Goal: Task Accomplishment & Management: Manage account settings

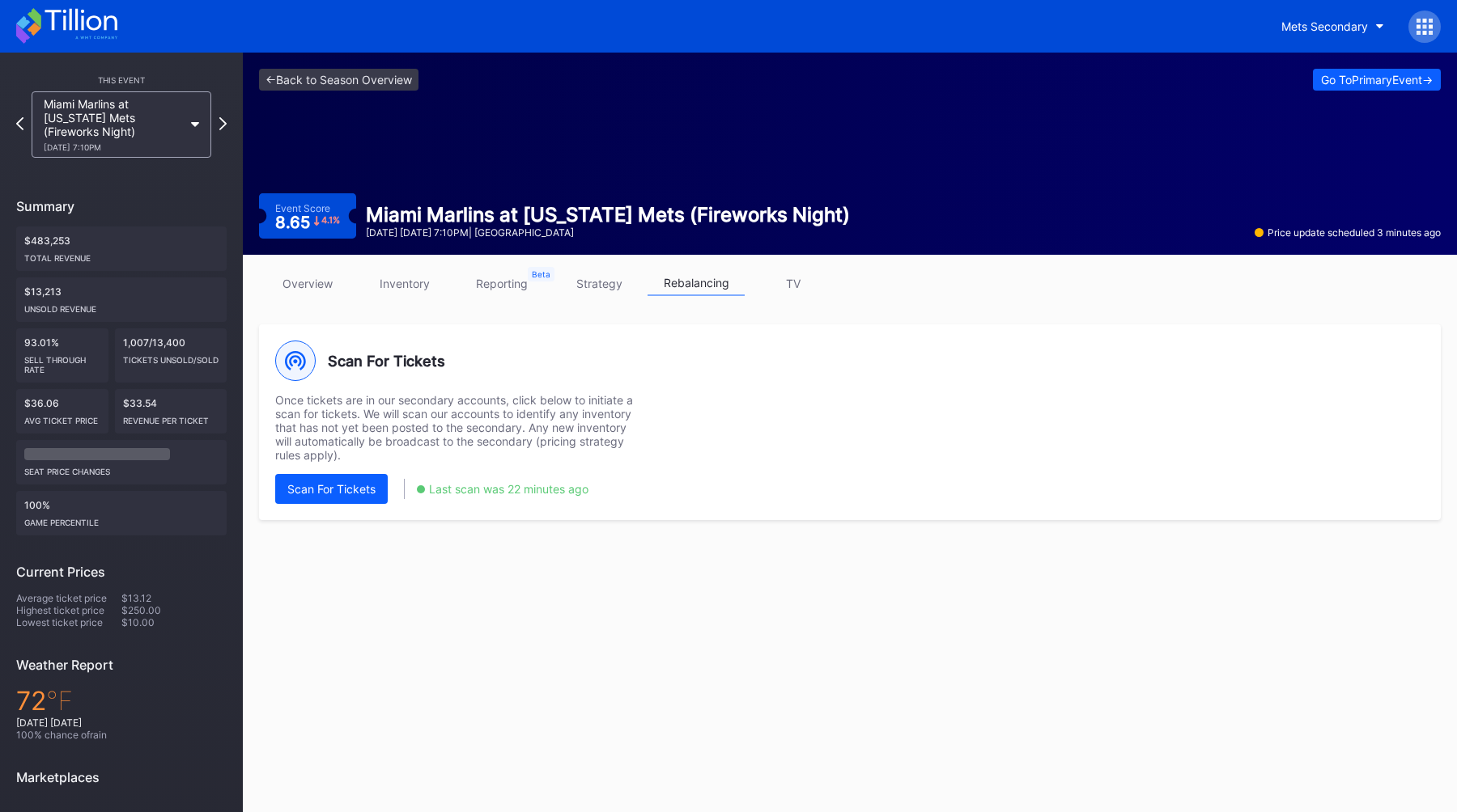
click at [514, 280] on link "reporting" at bounding box center [501, 283] width 97 height 25
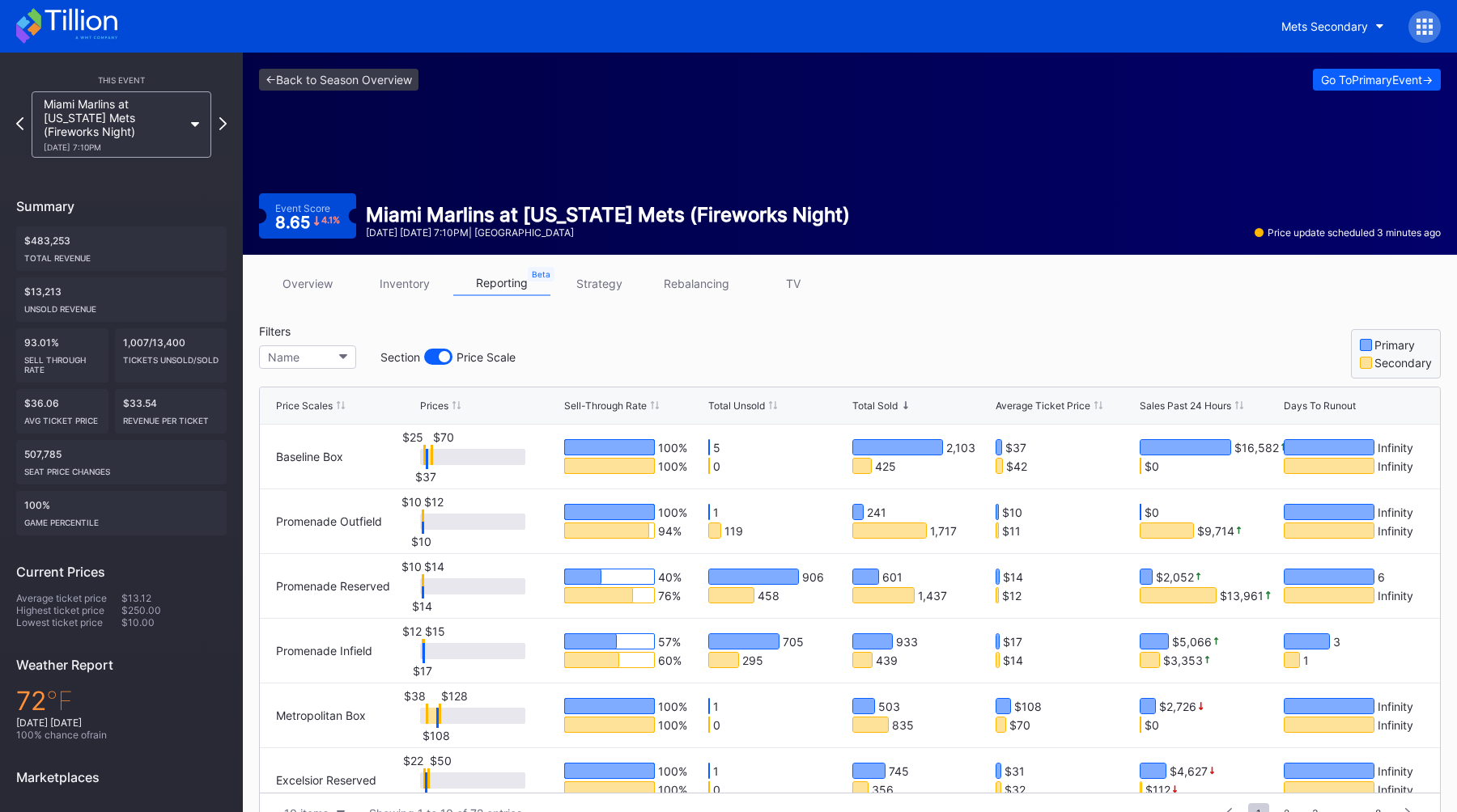
click at [749, 411] on div "Total Unsold" at bounding box center [736, 406] width 57 height 12
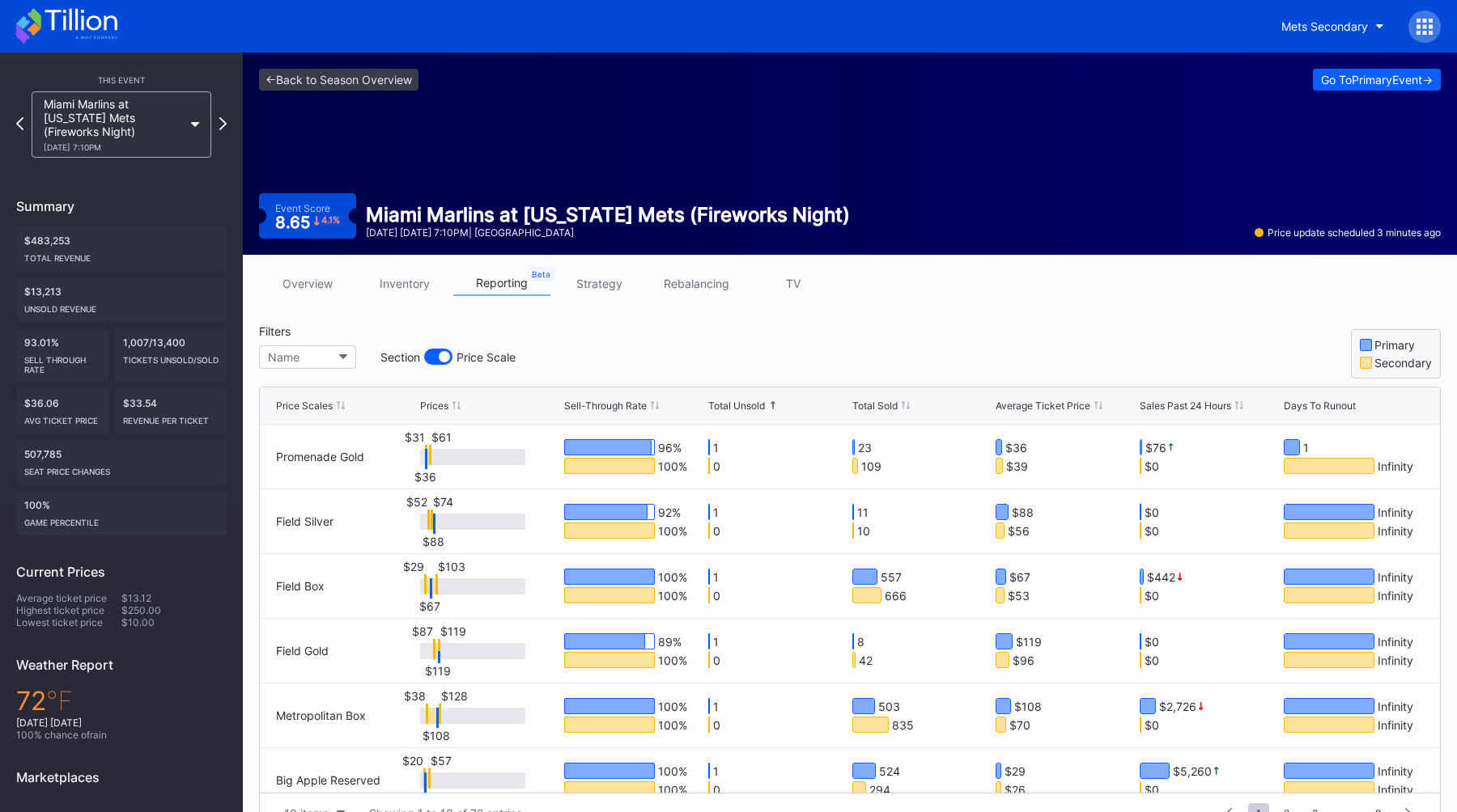
click at [751, 406] on div "Total Unsold" at bounding box center [736, 406] width 57 height 12
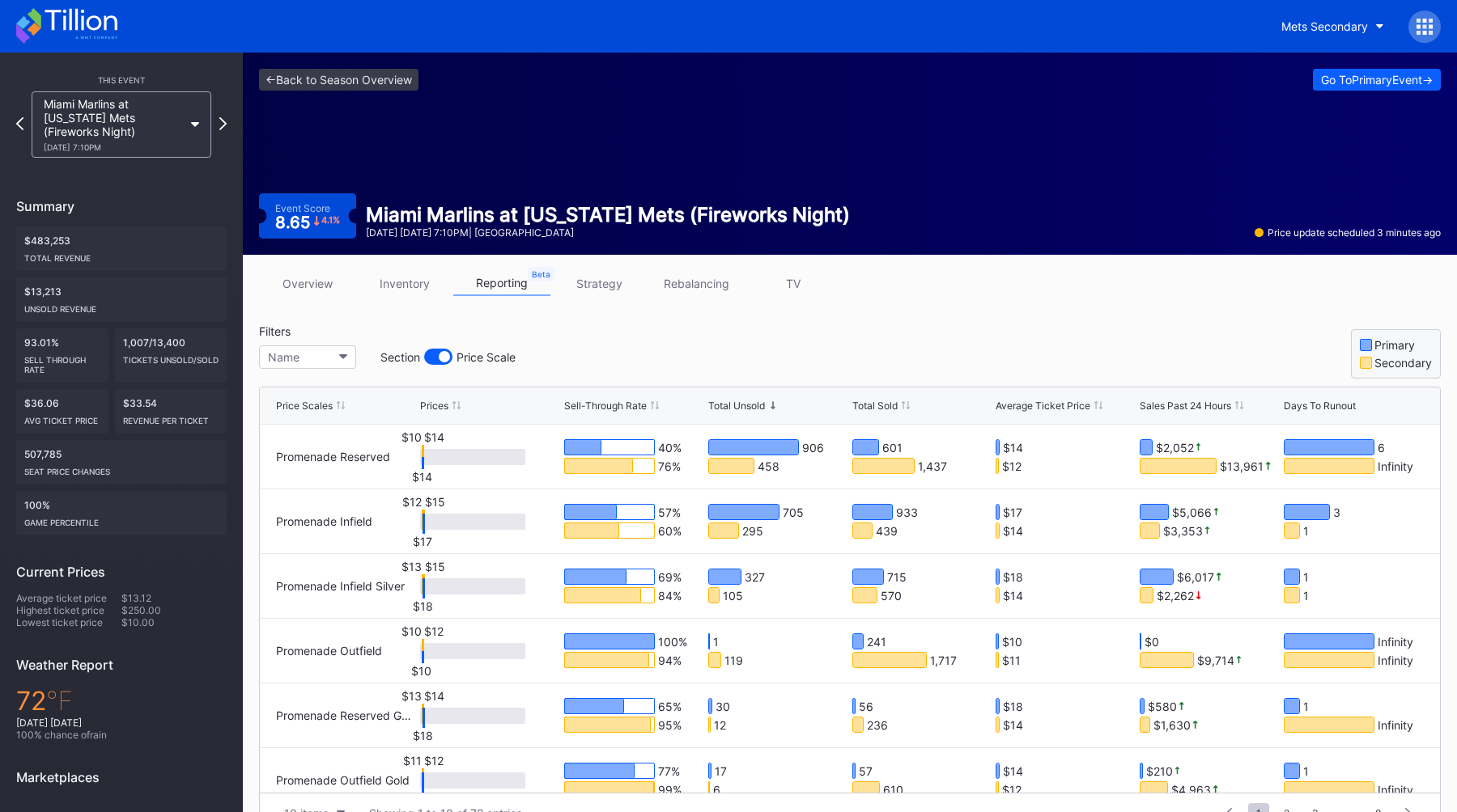
click at [811, 343] on div "Filters Name Section Price Scale Primary Secondary" at bounding box center [850, 352] width 1182 height 54
click at [812, 343] on div "Filters Name Section Price Scale Primary Secondary" at bounding box center [850, 352] width 1182 height 54
click at [306, 276] on link "overview" at bounding box center [307, 283] width 97 height 25
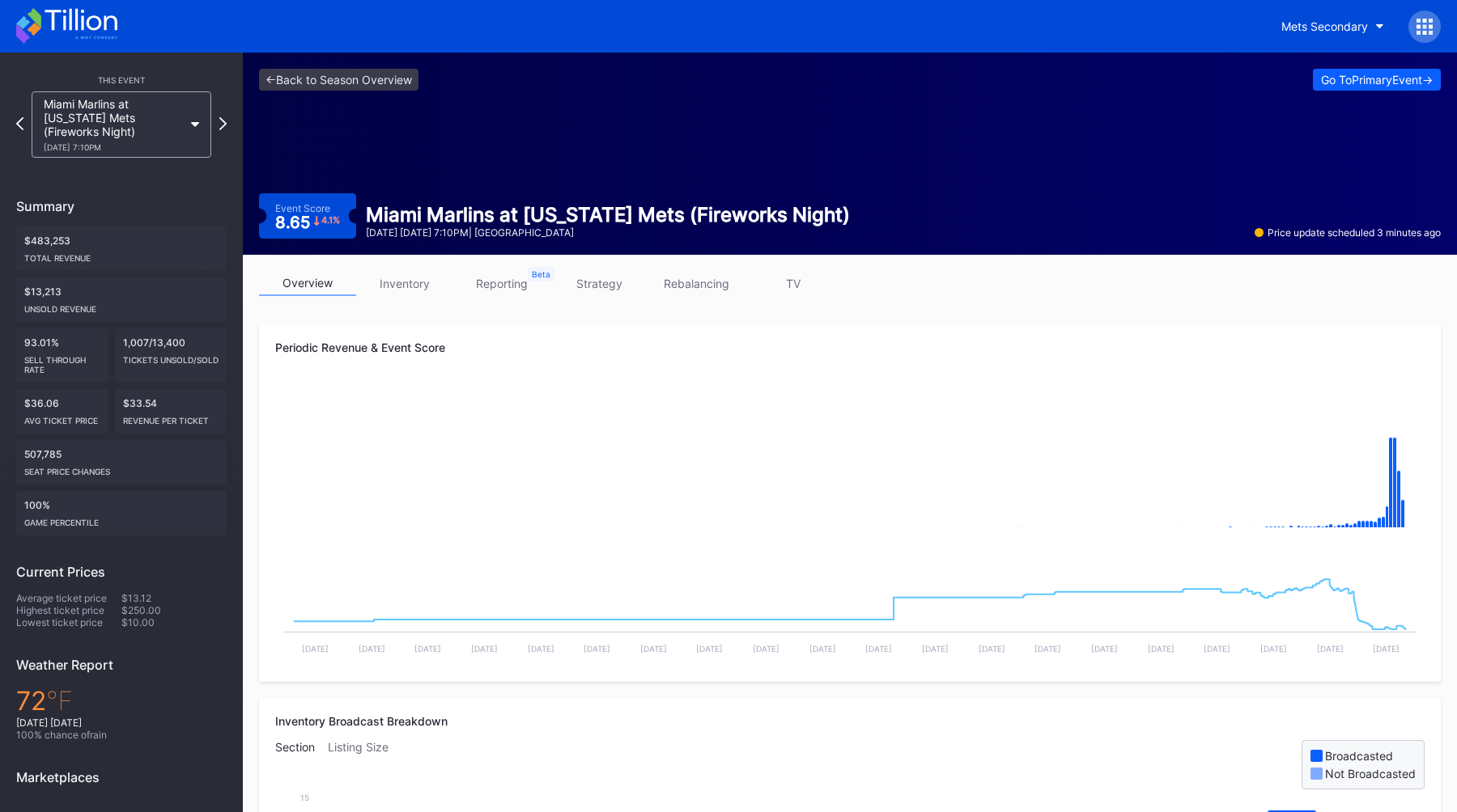
click at [341, 295] on link "overview" at bounding box center [307, 283] width 97 height 25
click at [405, 286] on link "inventory" at bounding box center [404, 283] width 97 height 25
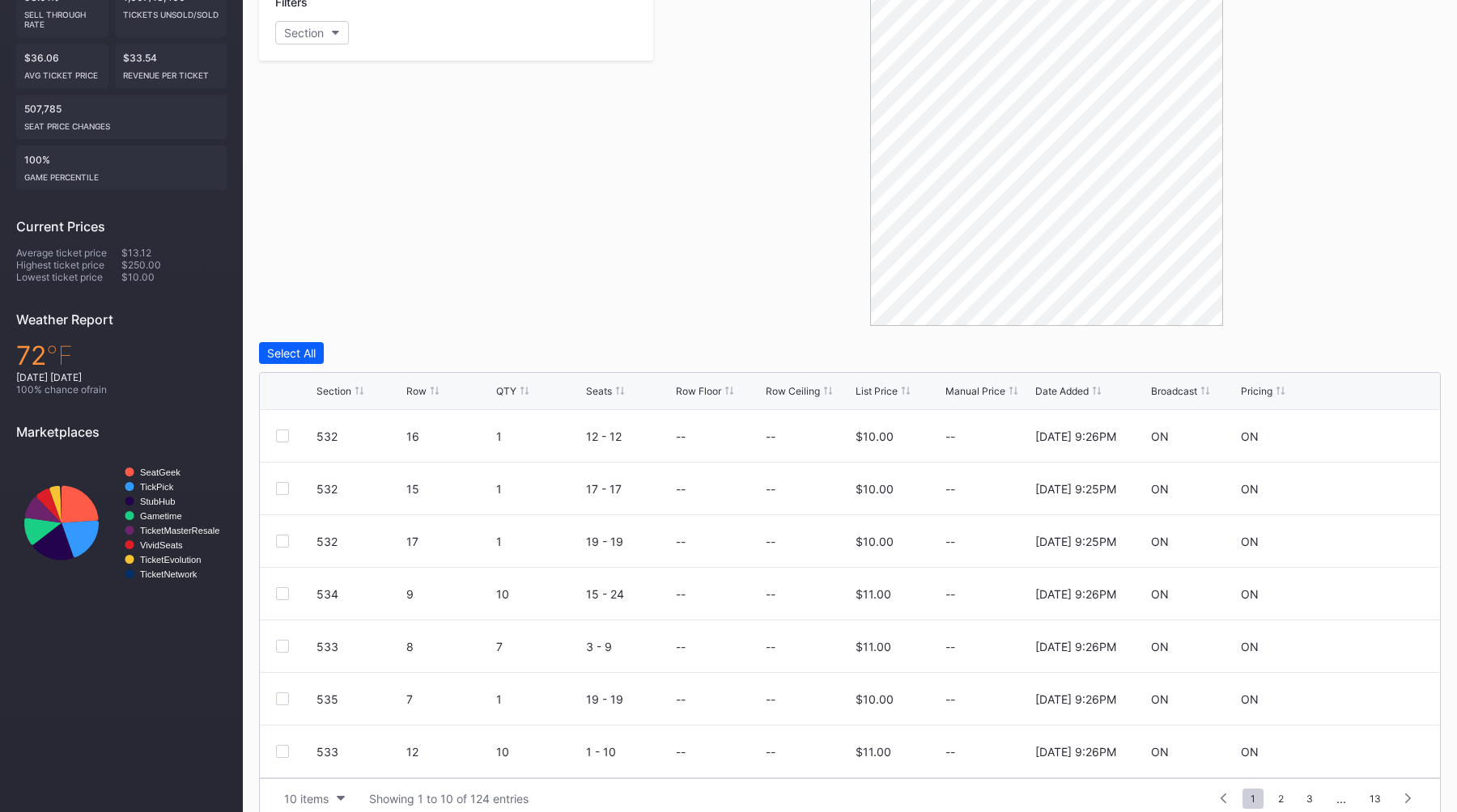
scroll to position [368, 0]
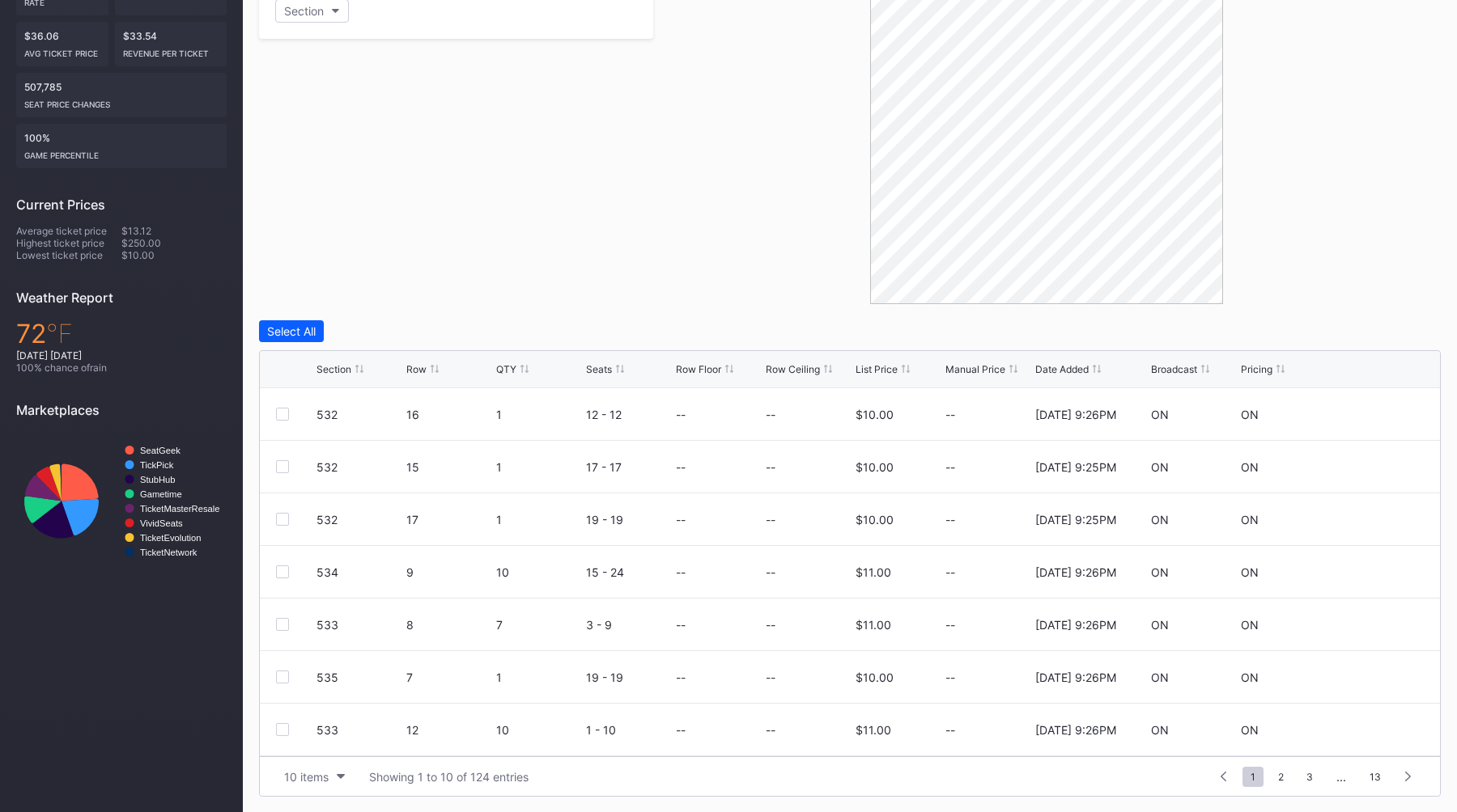
click at [1170, 372] on div "Broadcast" at bounding box center [1174, 370] width 46 height 12
click at [1171, 370] on div "Broadcast" at bounding box center [1174, 370] width 46 height 12
click at [709, 273] on div at bounding box center [1046, 131] width 787 height 347
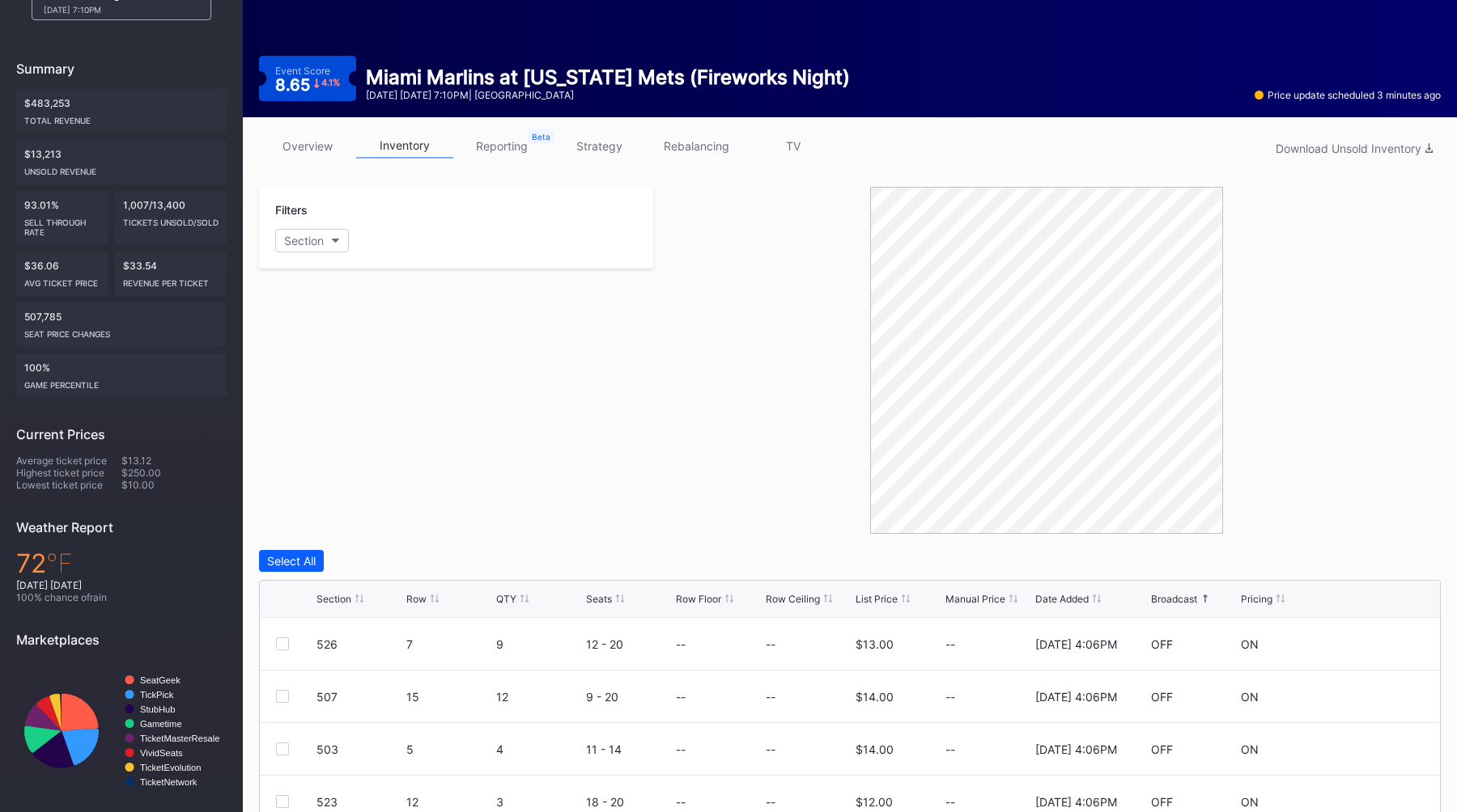
scroll to position [106, 0]
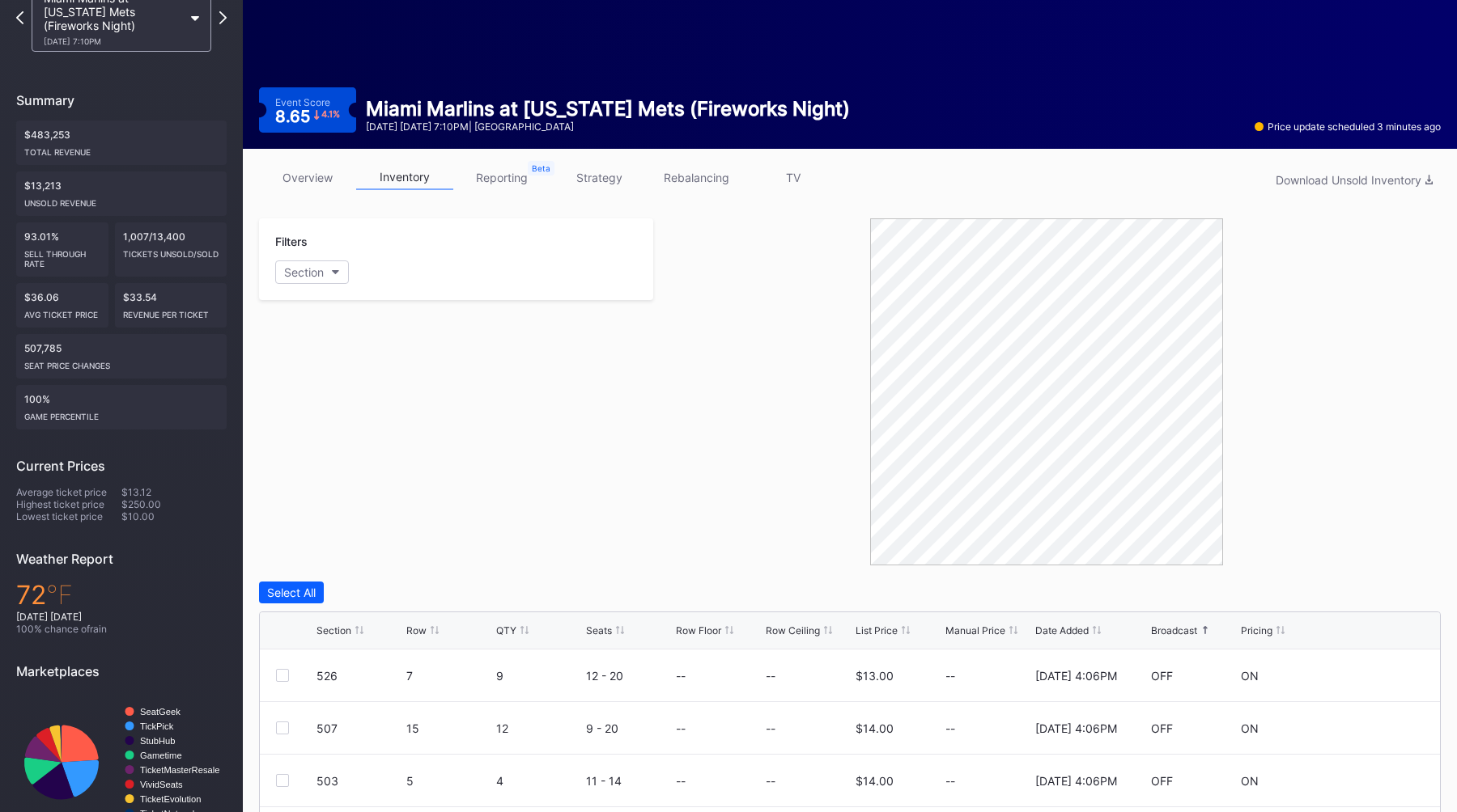
click at [577, 181] on link "strategy" at bounding box center [598, 177] width 97 height 25
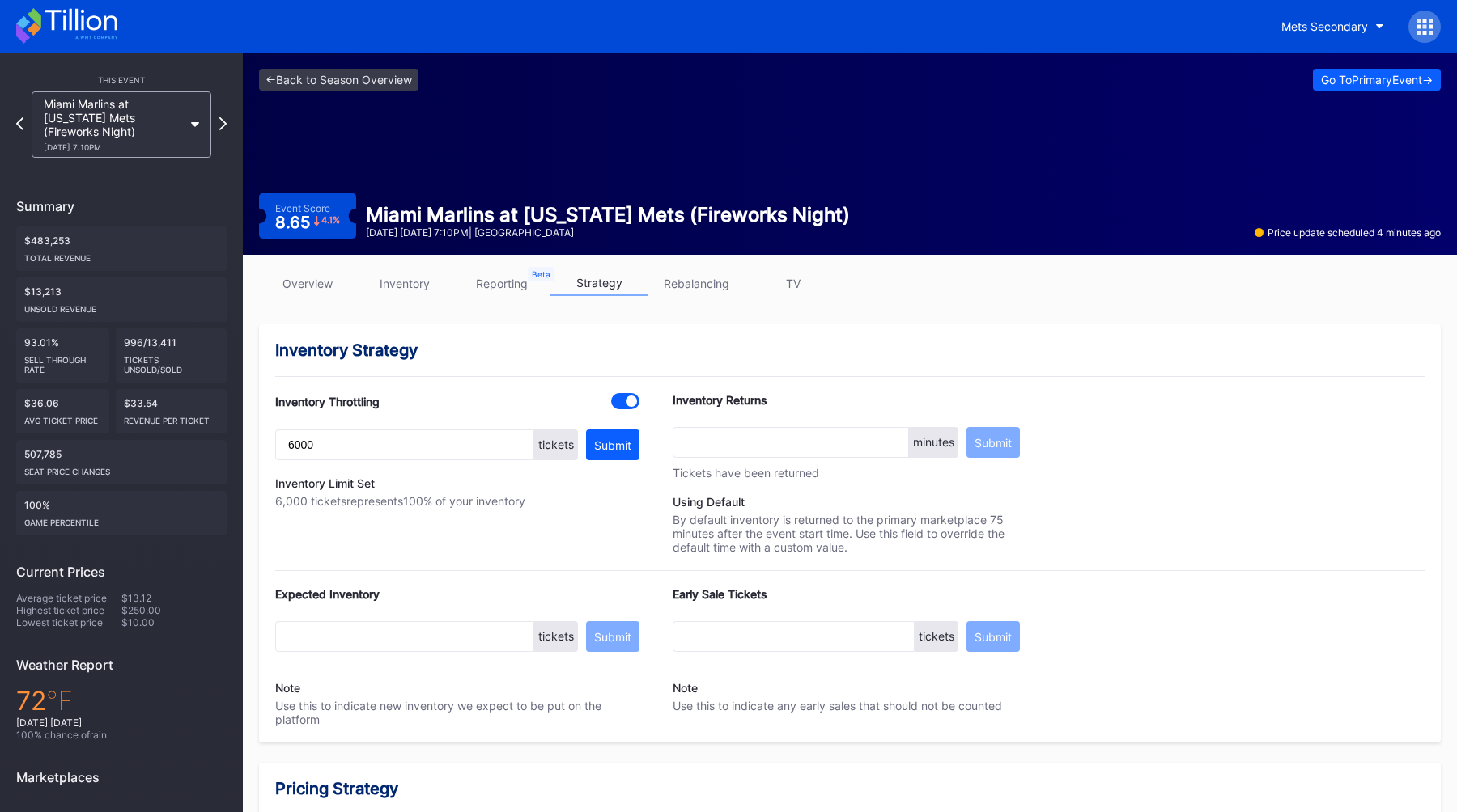
click at [305, 280] on link "overview" at bounding box center [307, 283] width 97 height 25
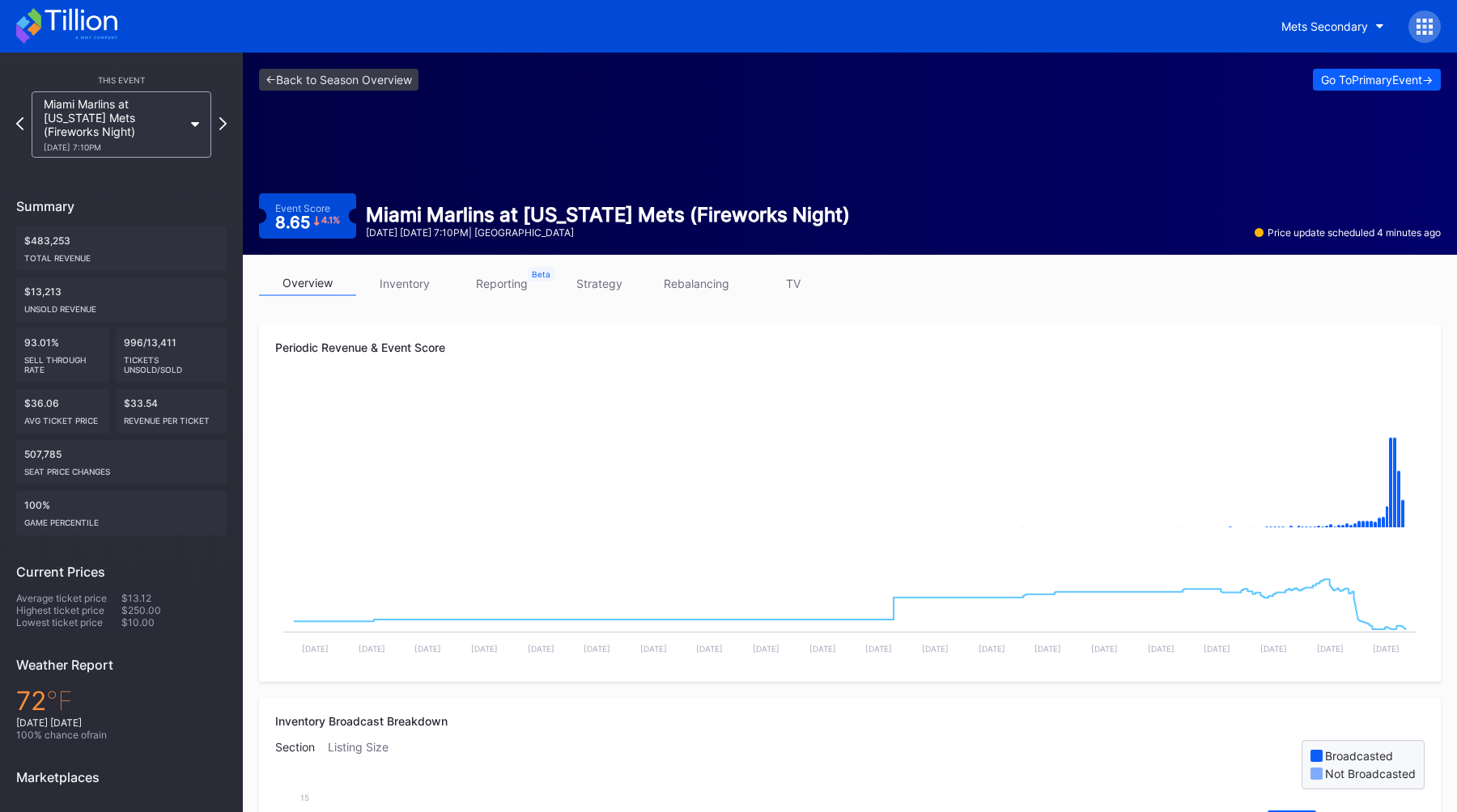
click at [409, 286] on link "inventory" at bounding box center [404, 283] width 97 height 25
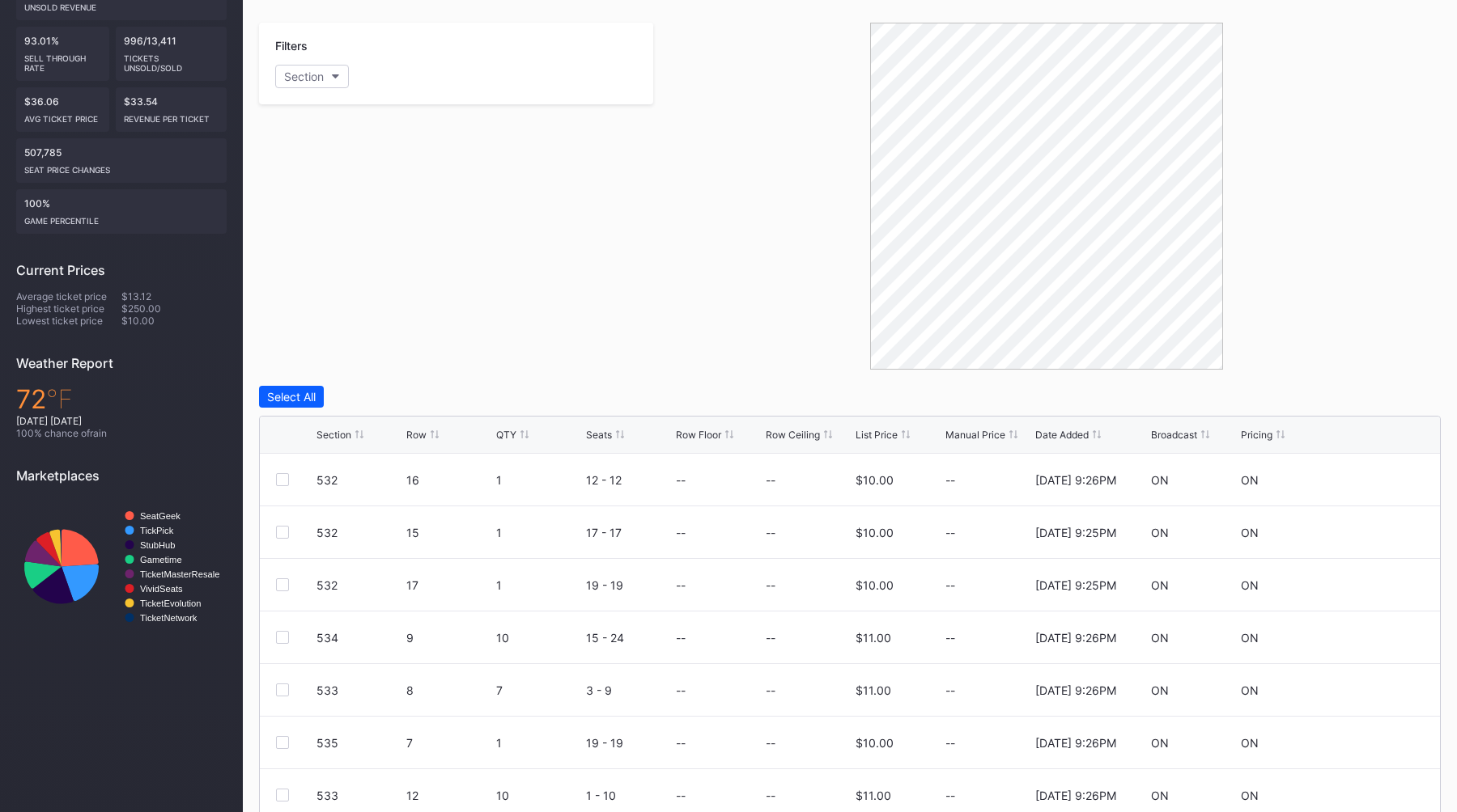
scroll to position [368, 0]
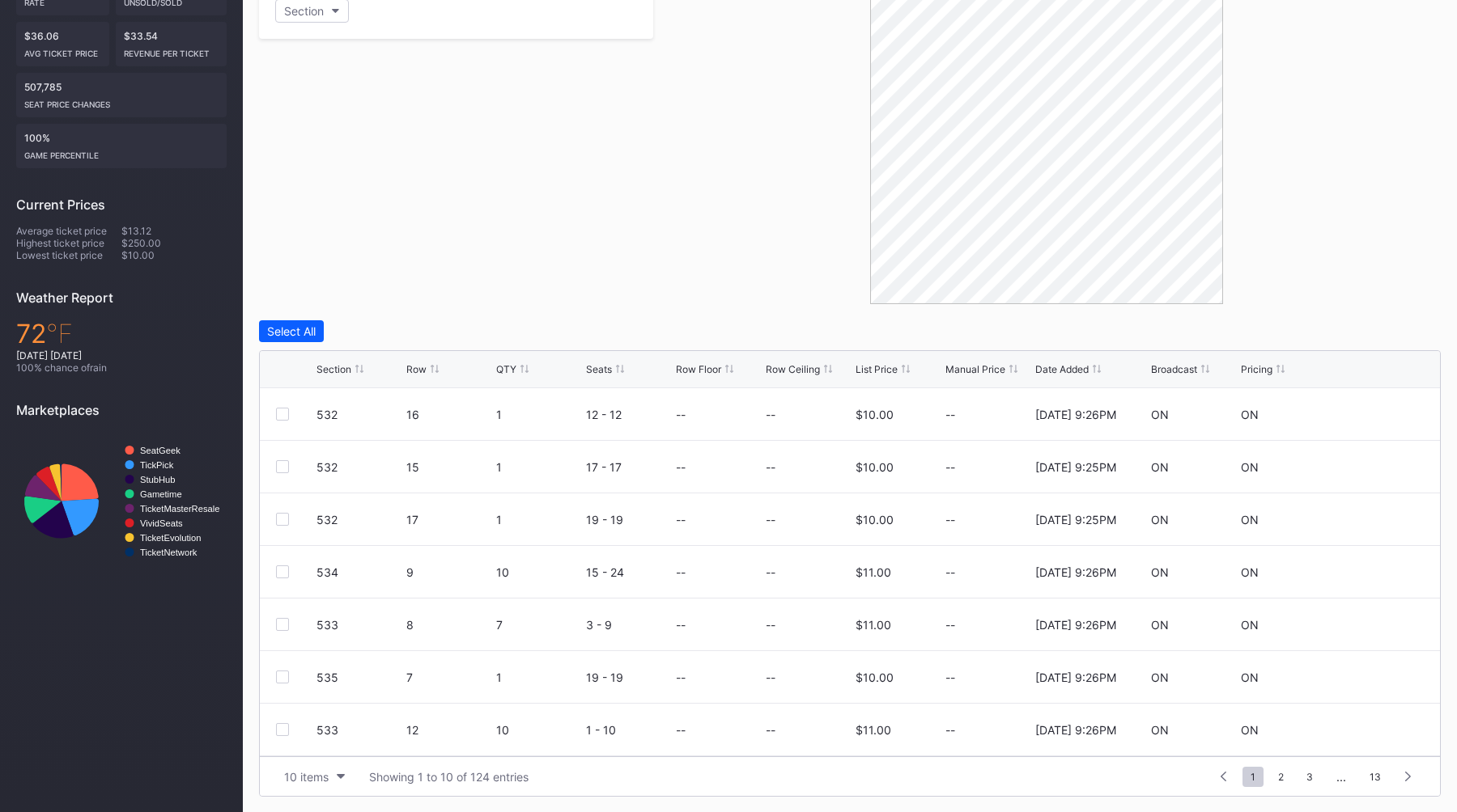
click at [1165, 371] on div "Broadcast" at bounding box center [1174, 370] width 46 height 12
click at [709, 282] on div at bounding box center [1046, 131] width 787 height 347
click at [726, 289] on div at bounding box center [1046, 131] width 787 height 347
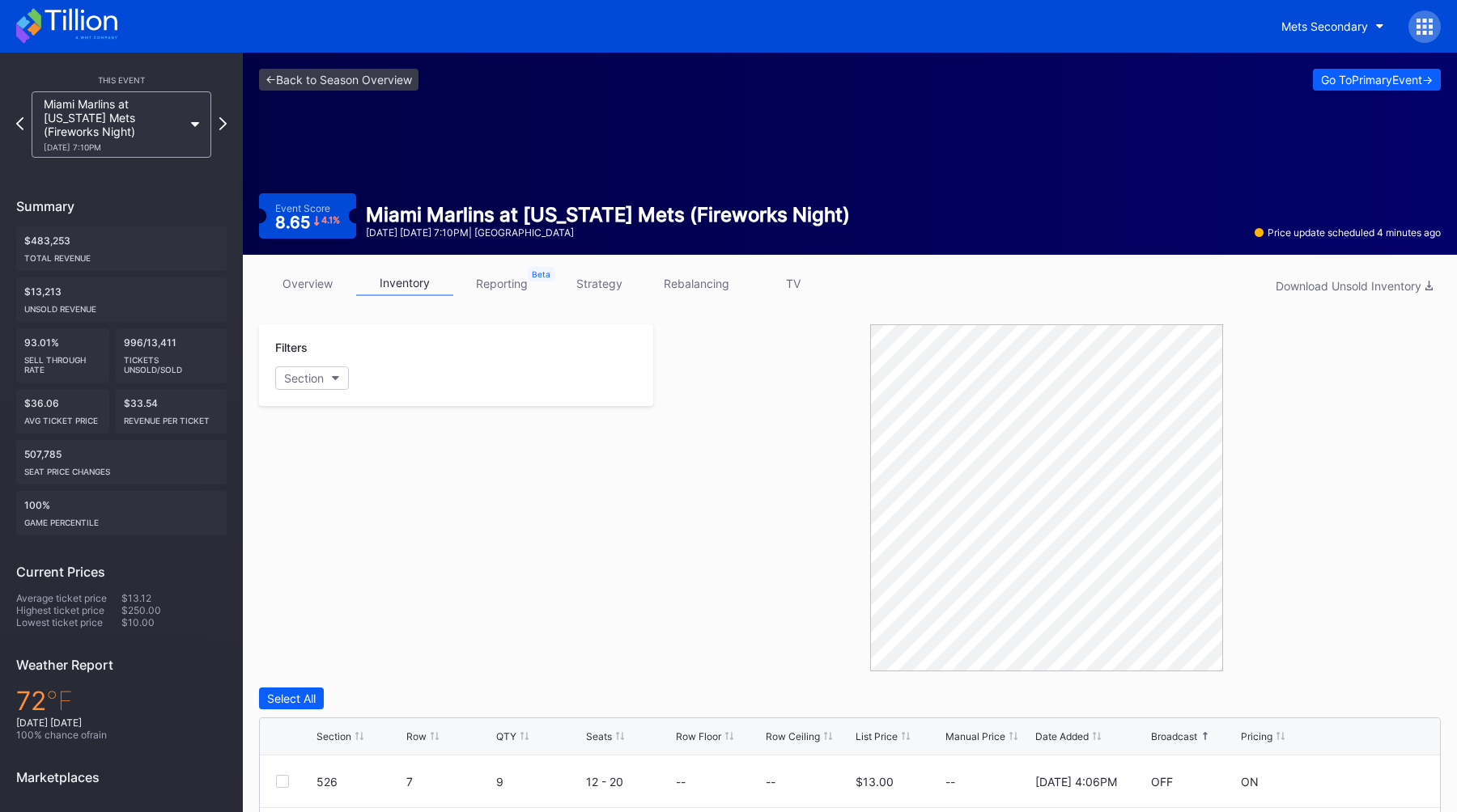
click at [647, 523] on div "Filters Section" at bounding box center [455, 498] width 394 height 347
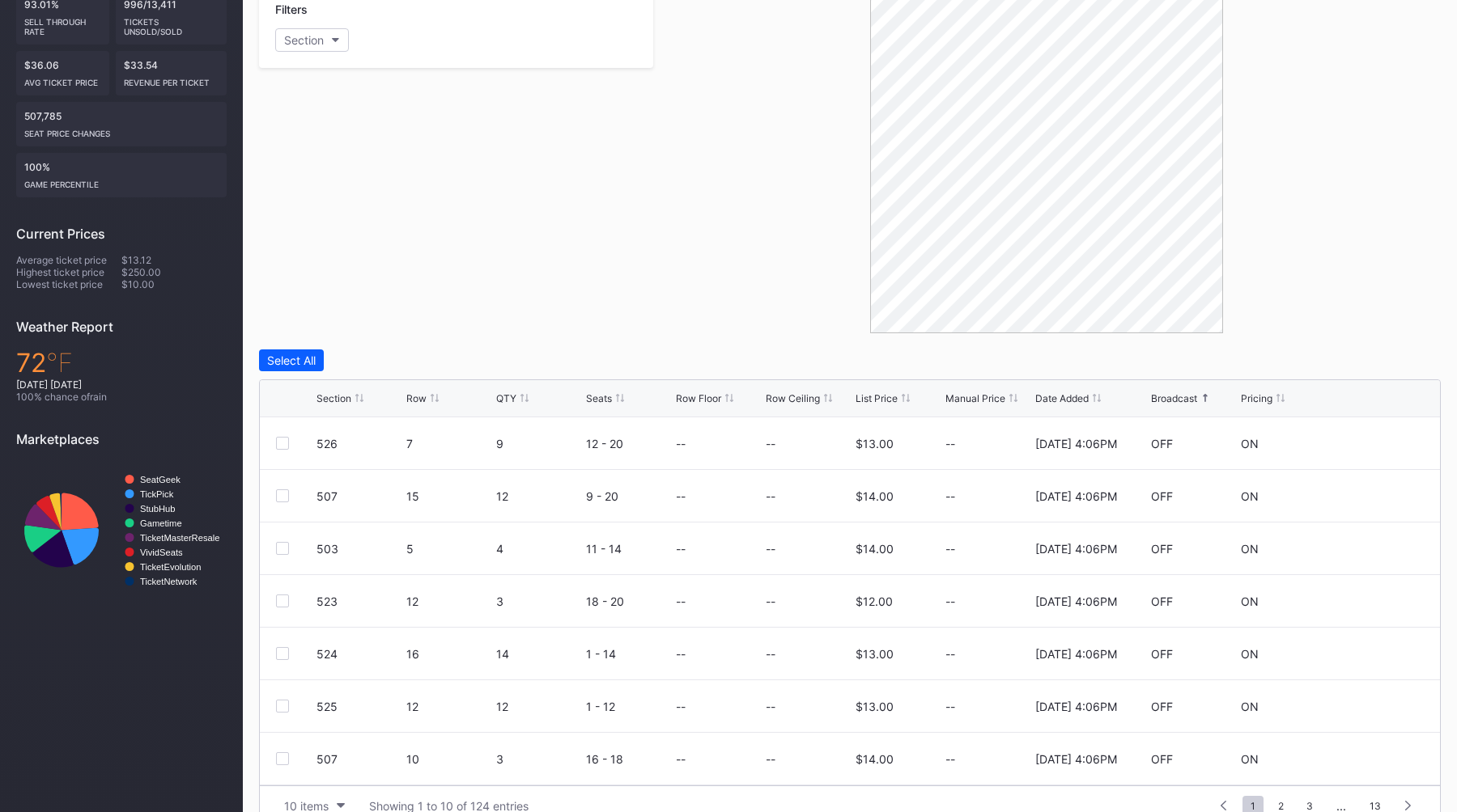
scroll to position [368, 0]
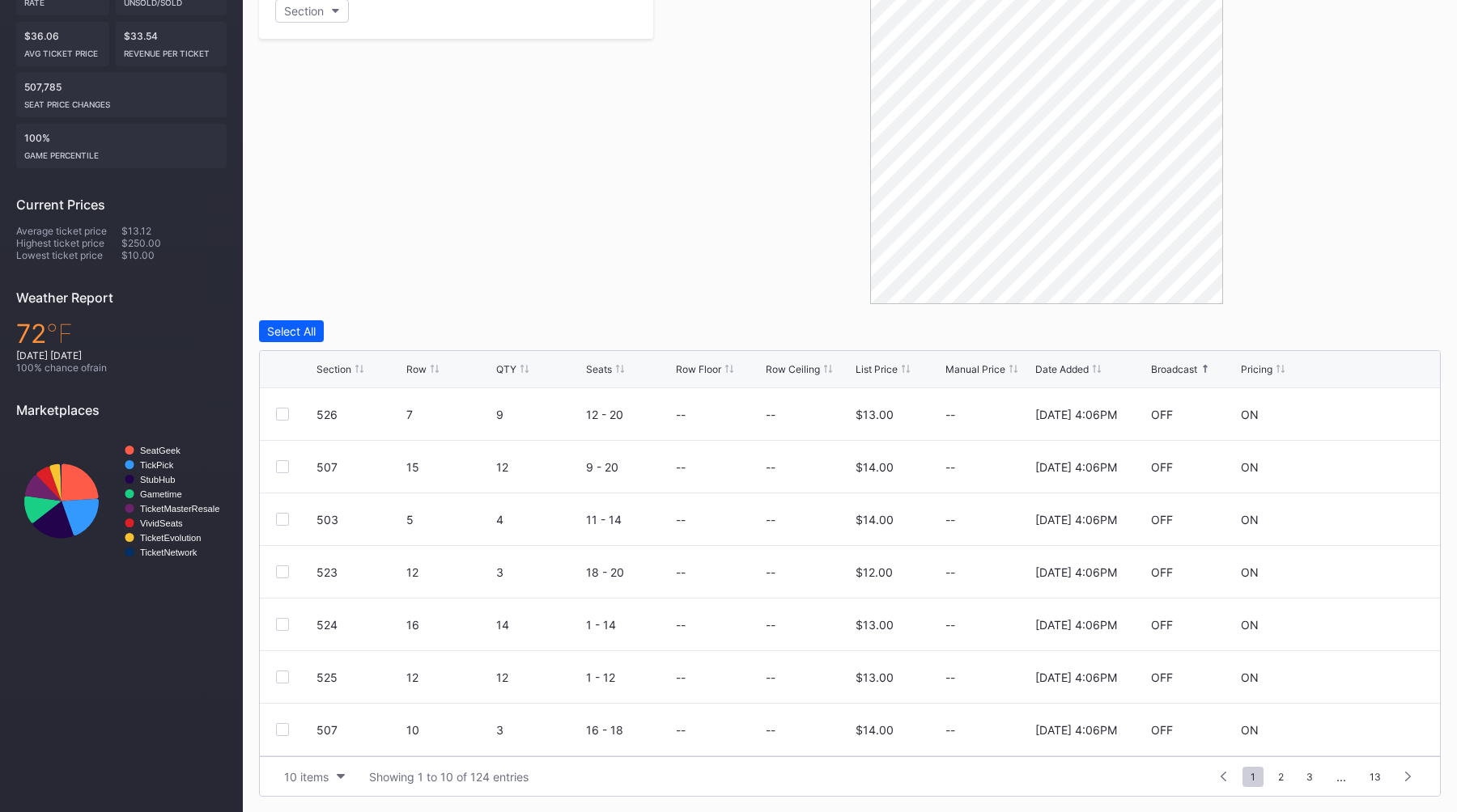
click at [730, 293] on div at bounding box center [1046, 131] width 787 height 347
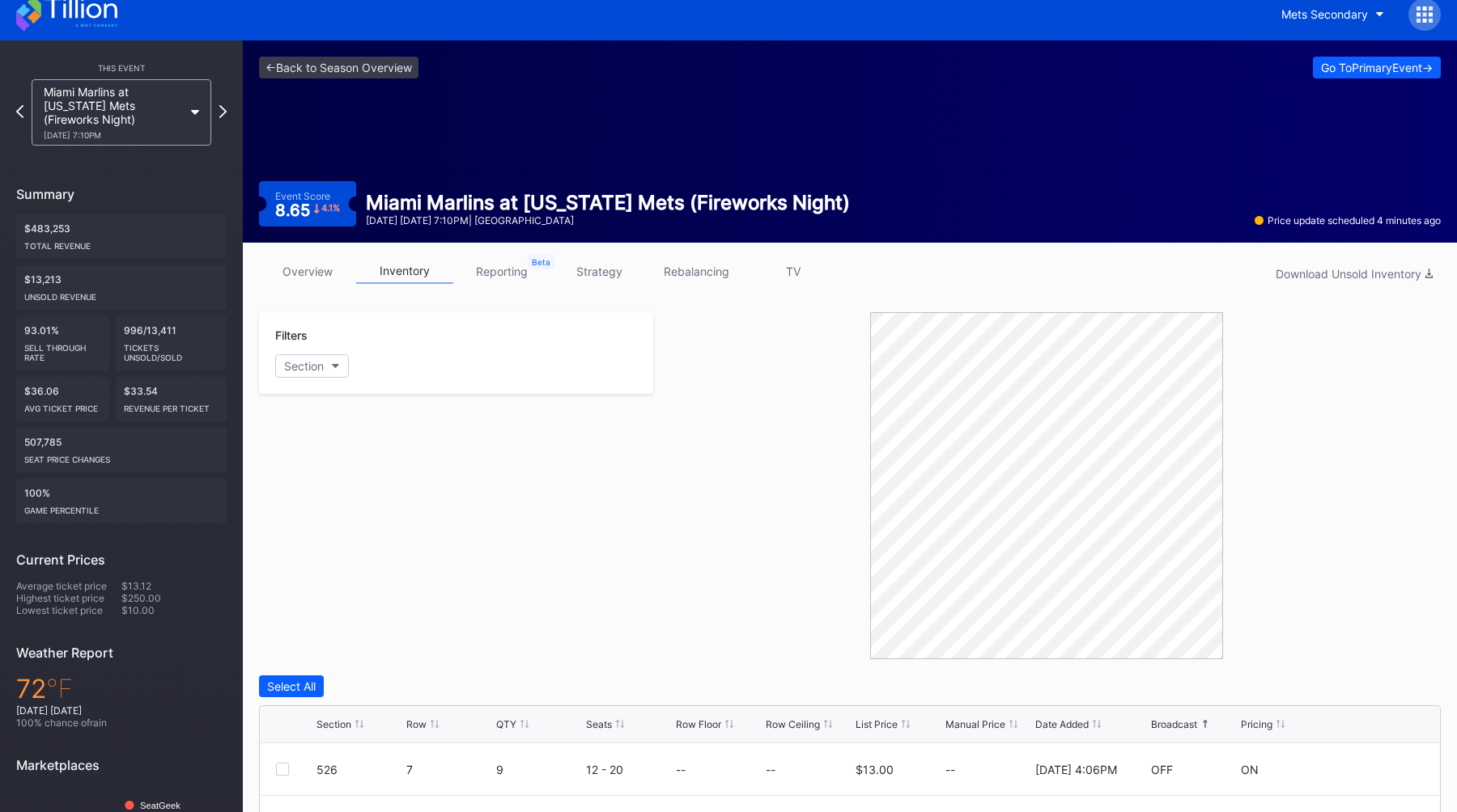
scroll to position [11, 0]
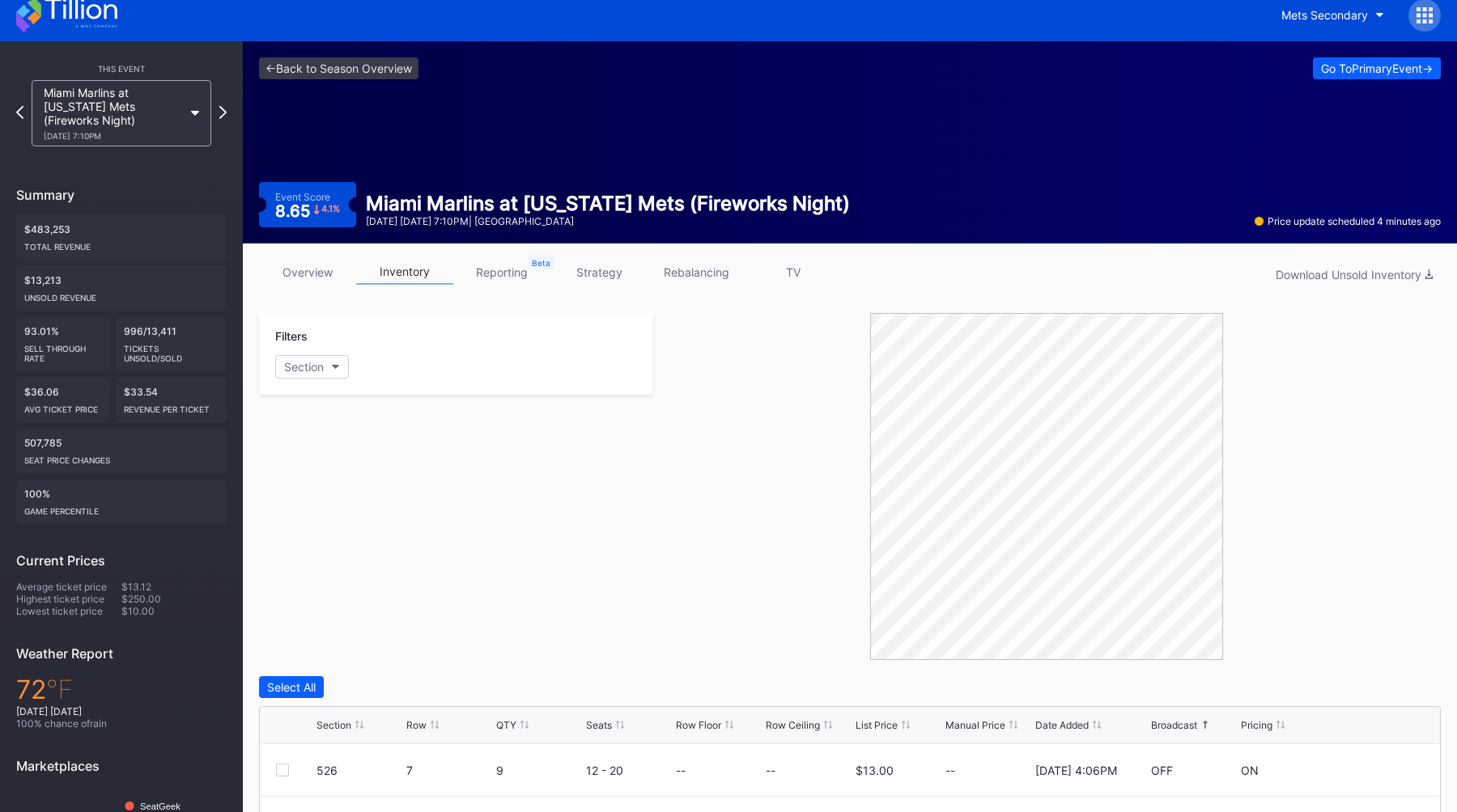
click at [308, 275] on link "overview" at bounding box center [307, 272] width 97 height 25
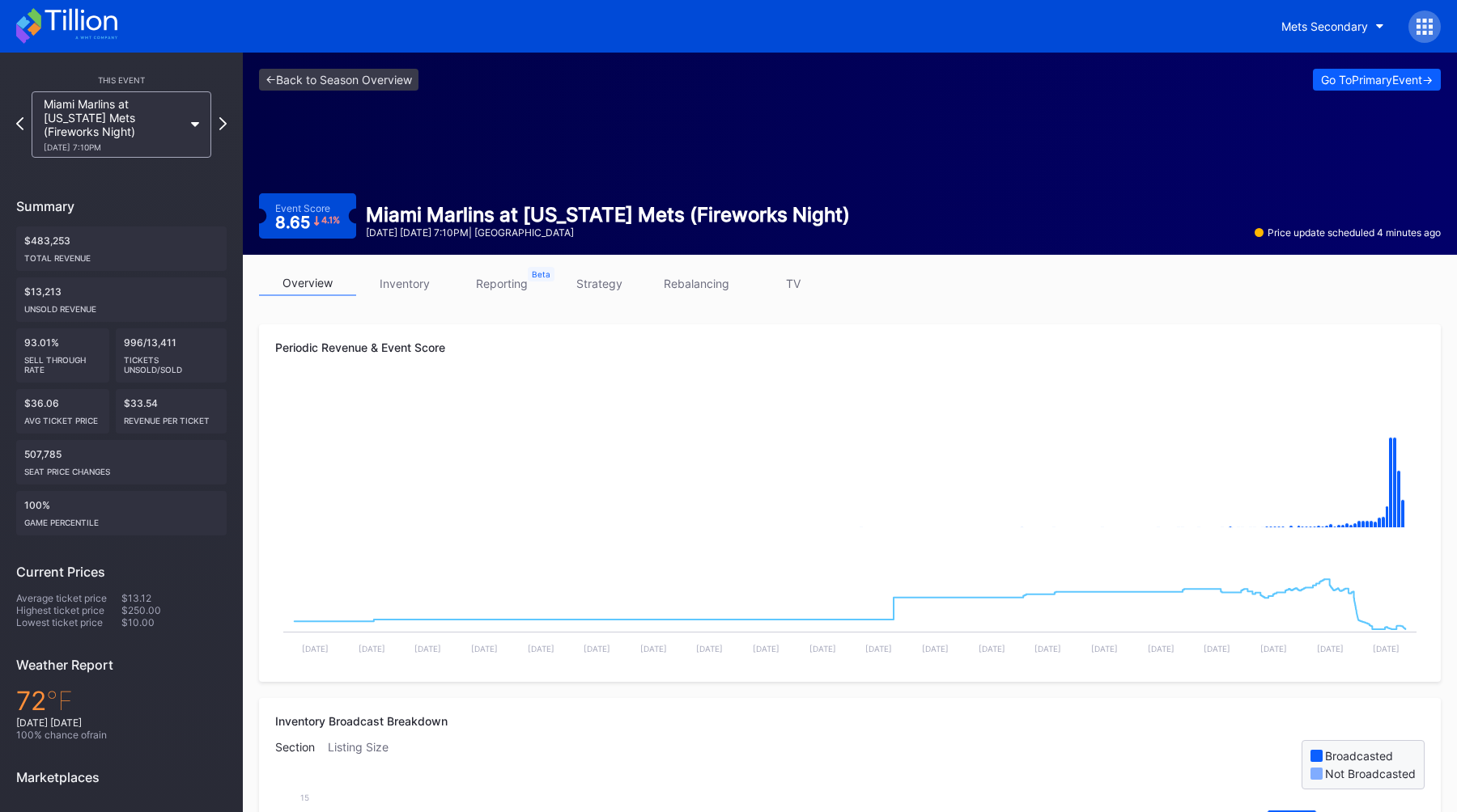
click at [430, 278] on link "inventory" at bounding box center [404, 283] width 97 height 25
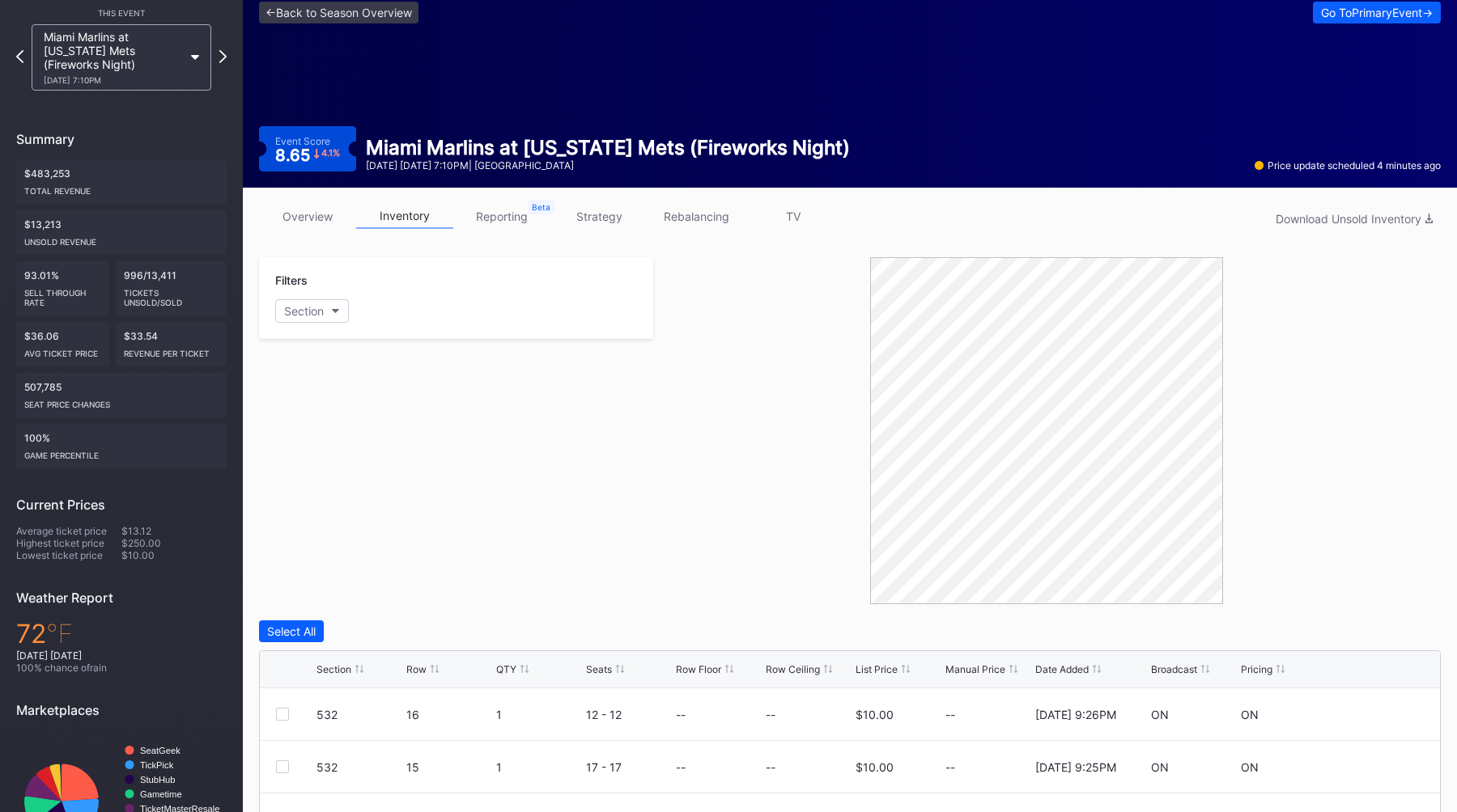
scroll to position [368, 0]
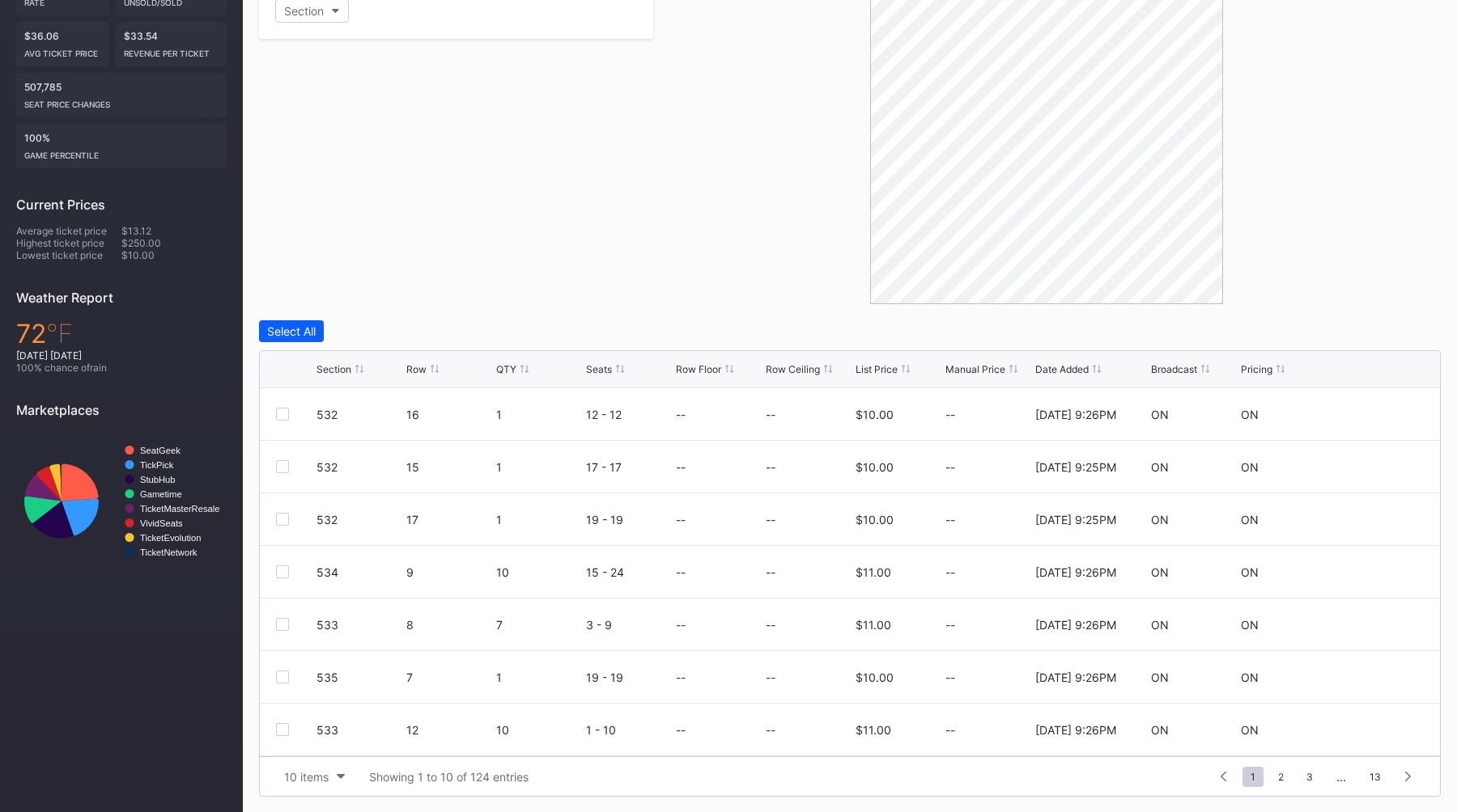
click at [1189, 365] on div "Broadcast" at bounding box center [1174, 370] width 46 height 12
click at [330, 773] on button "10 items" at bounding box center [314, 777] width 77 height 22
click at [331, 748] on div "200 items" at bounding box center [314, 736] width 77 height 30
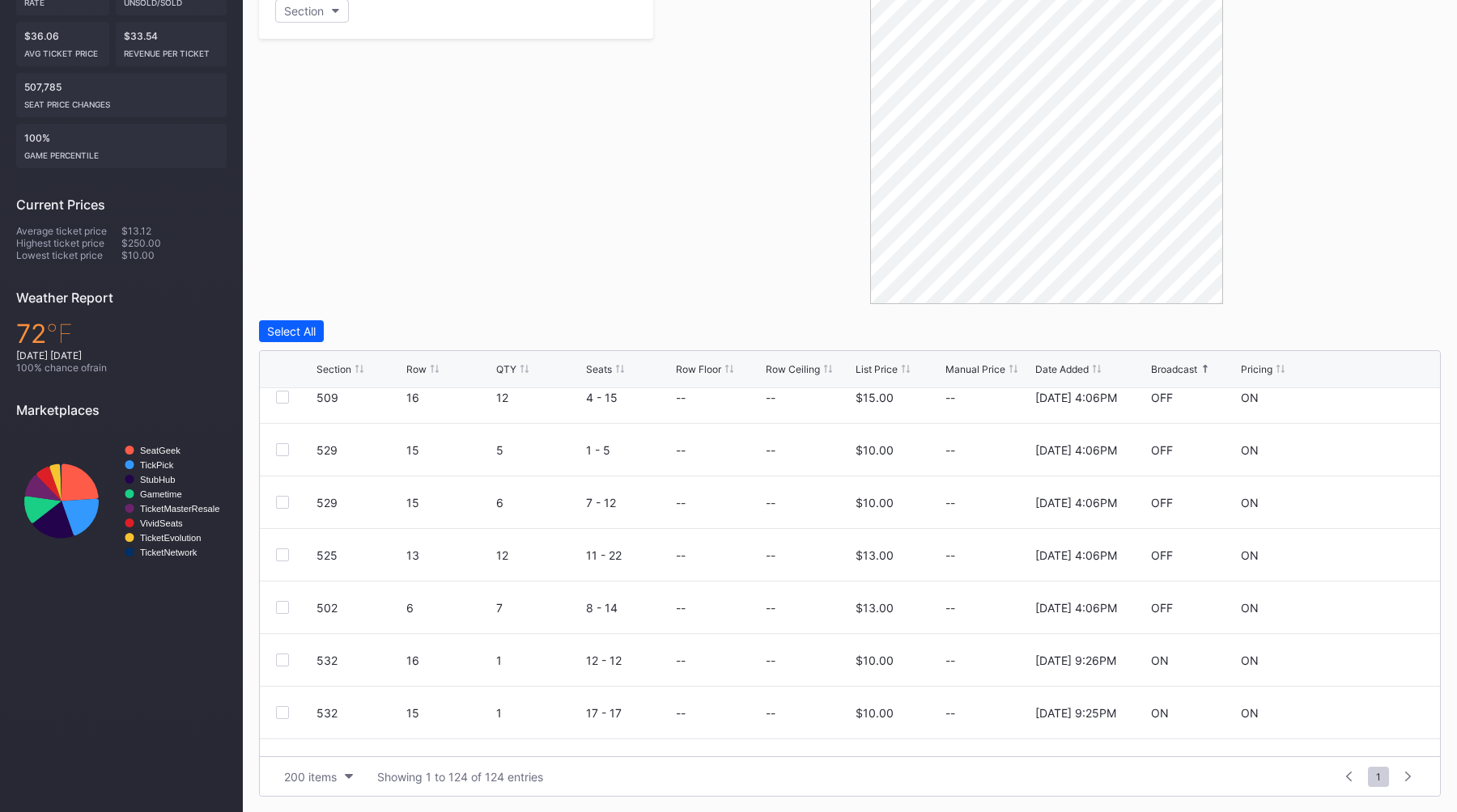
scroll to position [1228, 0]
click at [1064, 364] on div "Date Added" at bounding box center [1062, 370] width 54 height 12
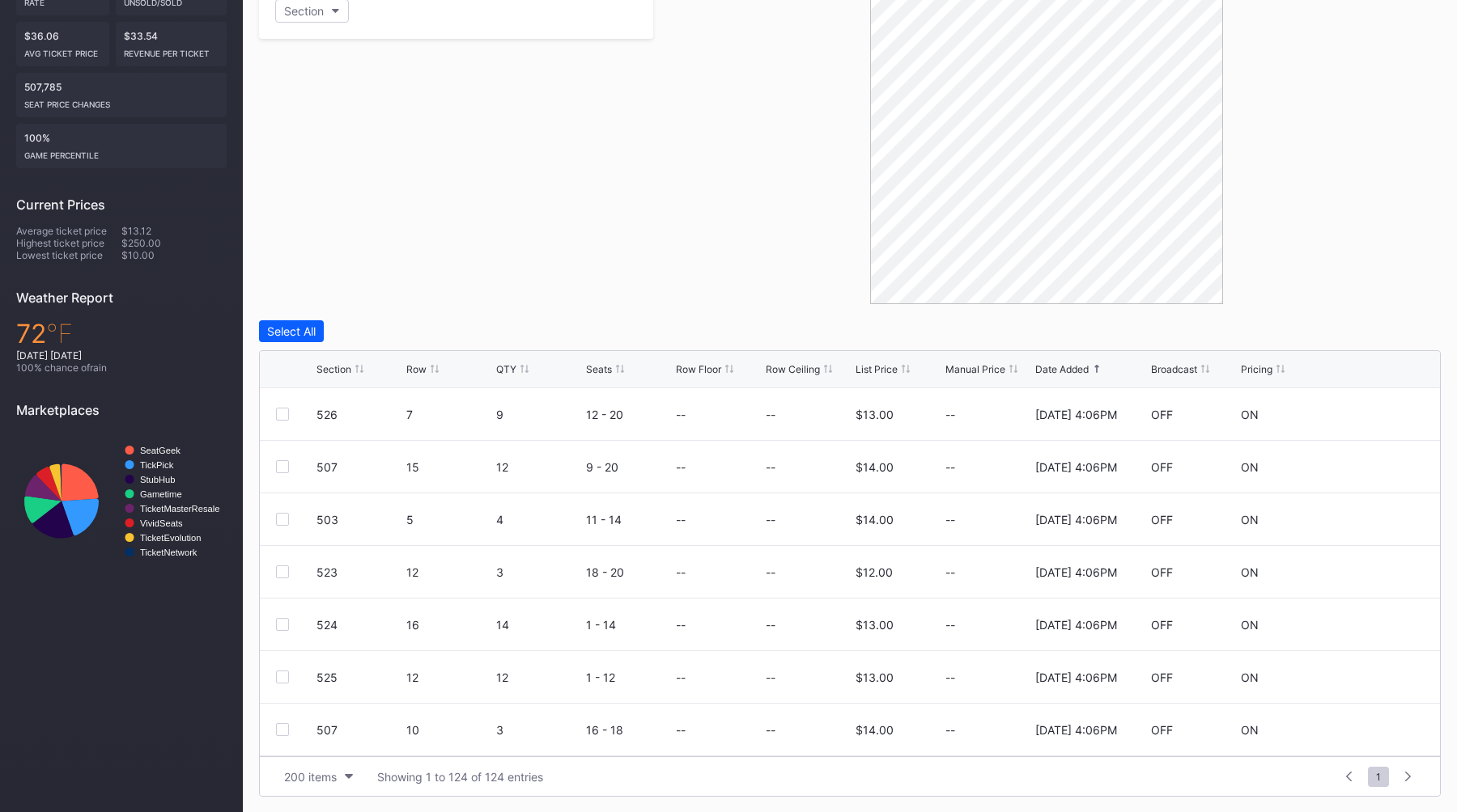
click at [1064, 364] on div "Date Added" at bounding box center [1062, 370] width 54 height 12
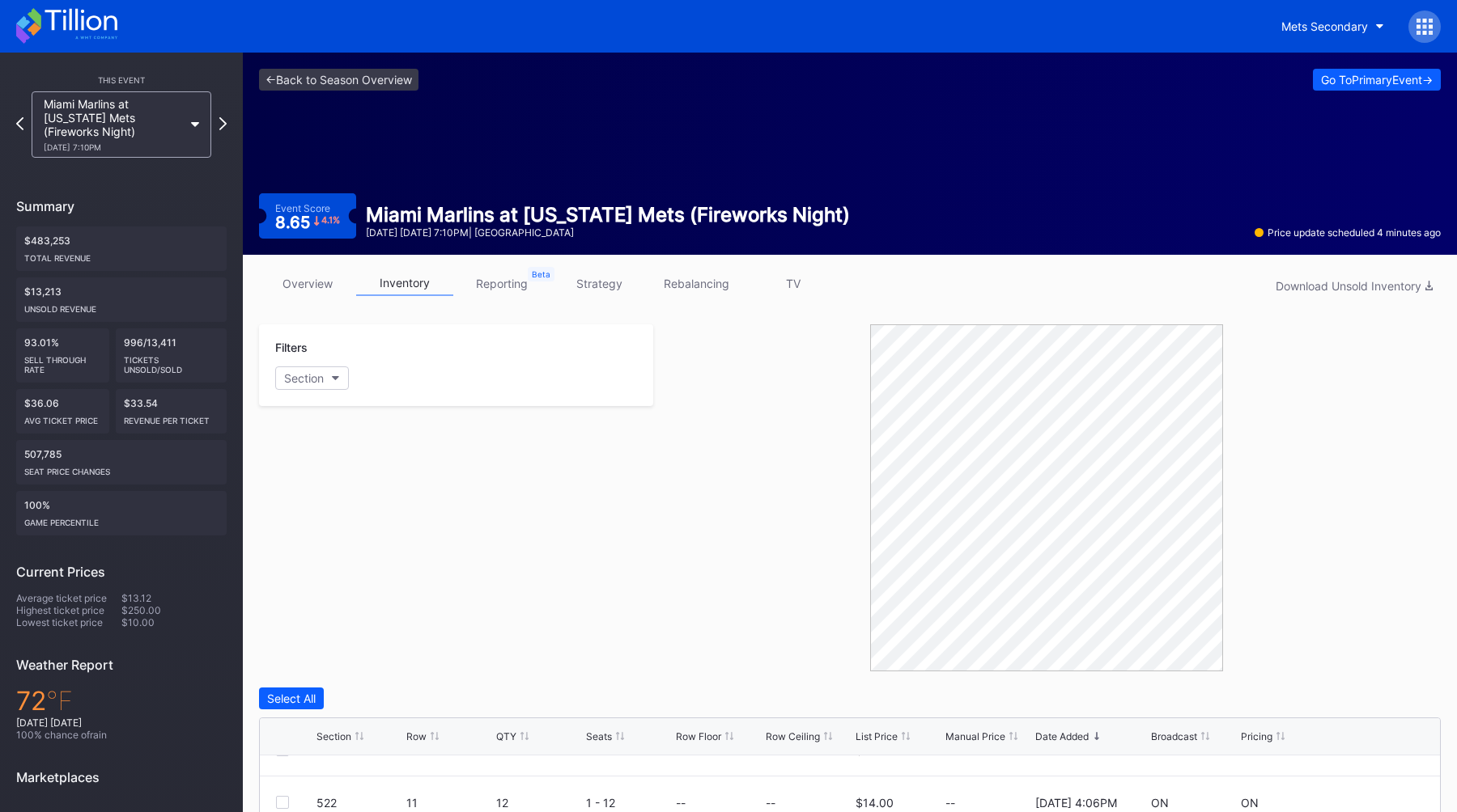
click at [299, 286] on link "overview" at bounding box center [307, 283] width 97 height 25
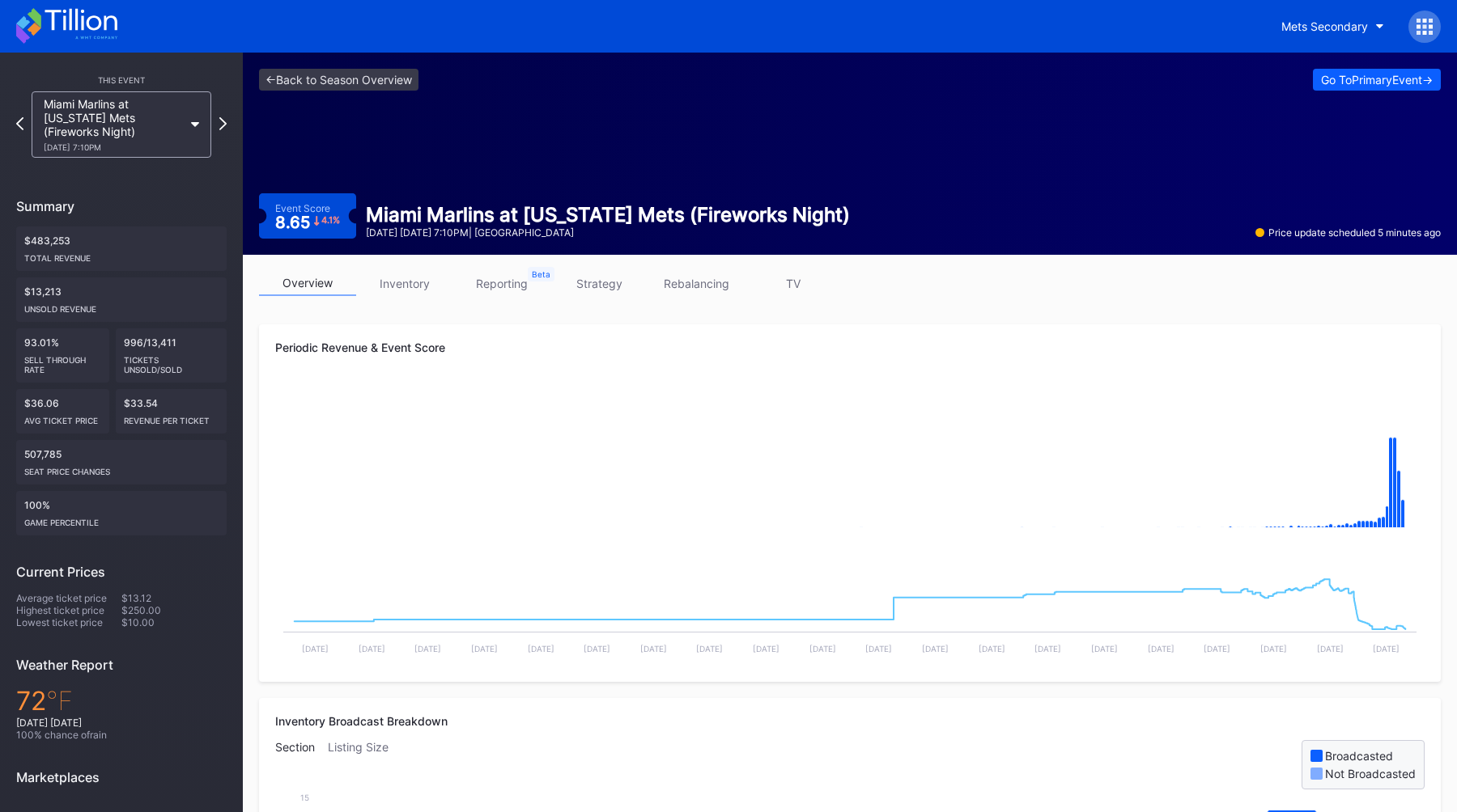
click at [389, 288] on link "inventory" at bounding box center [404, 283] width 97 height 25
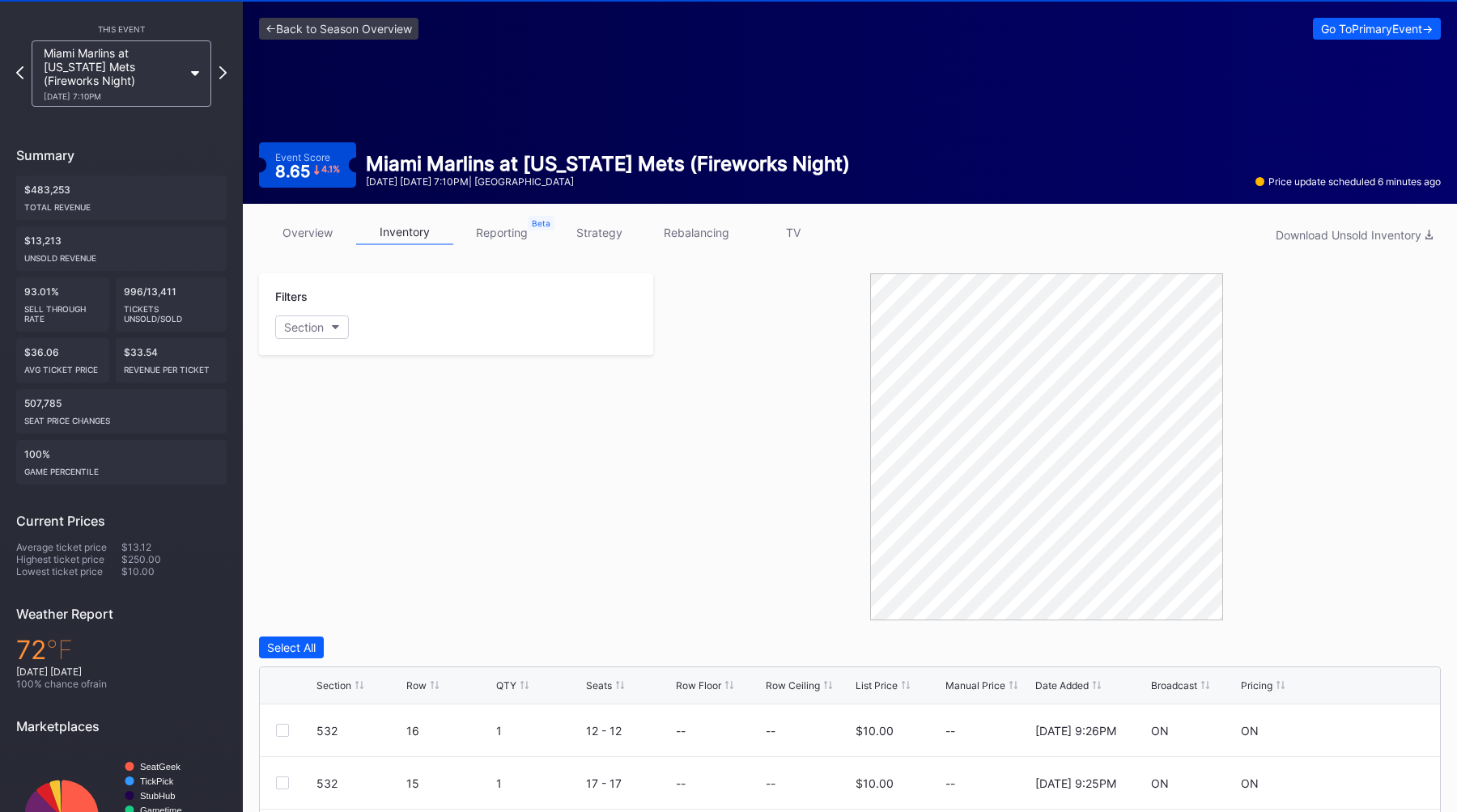
scroll to position [337, 0]
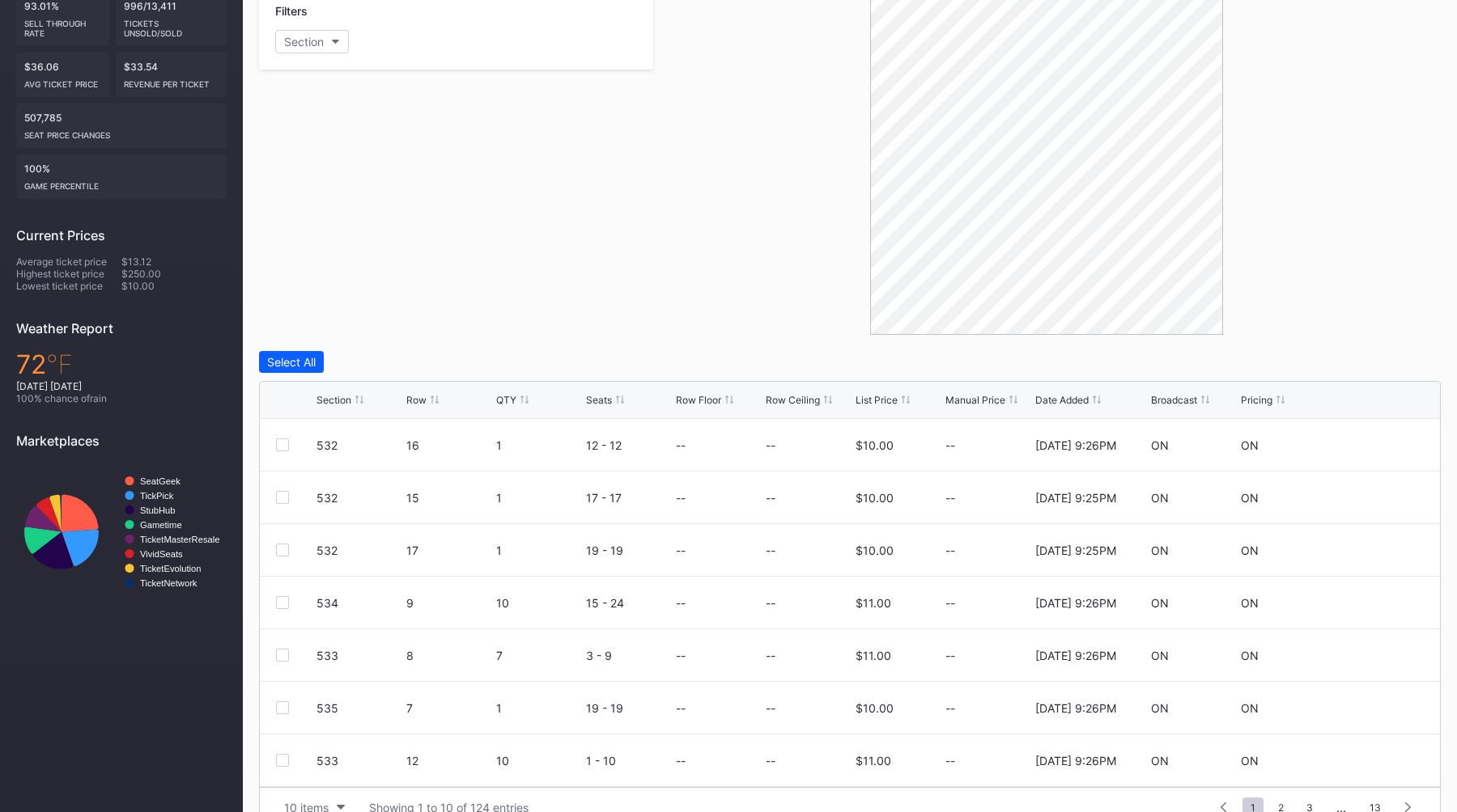
click at [1075, 402] on div "Date Added" at bounding box center [1062, 400] width 54 height 12
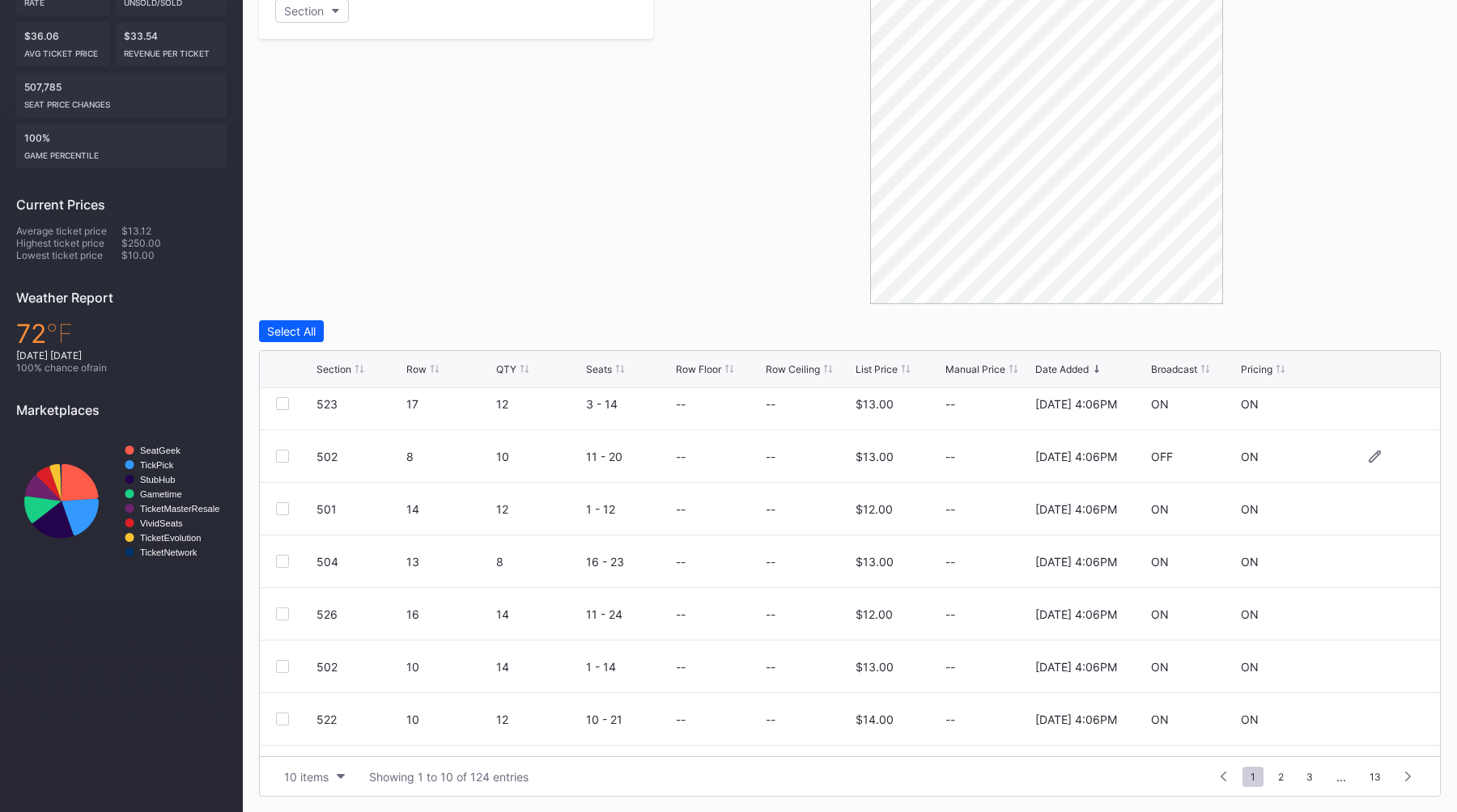
scroll to position [157, 0]
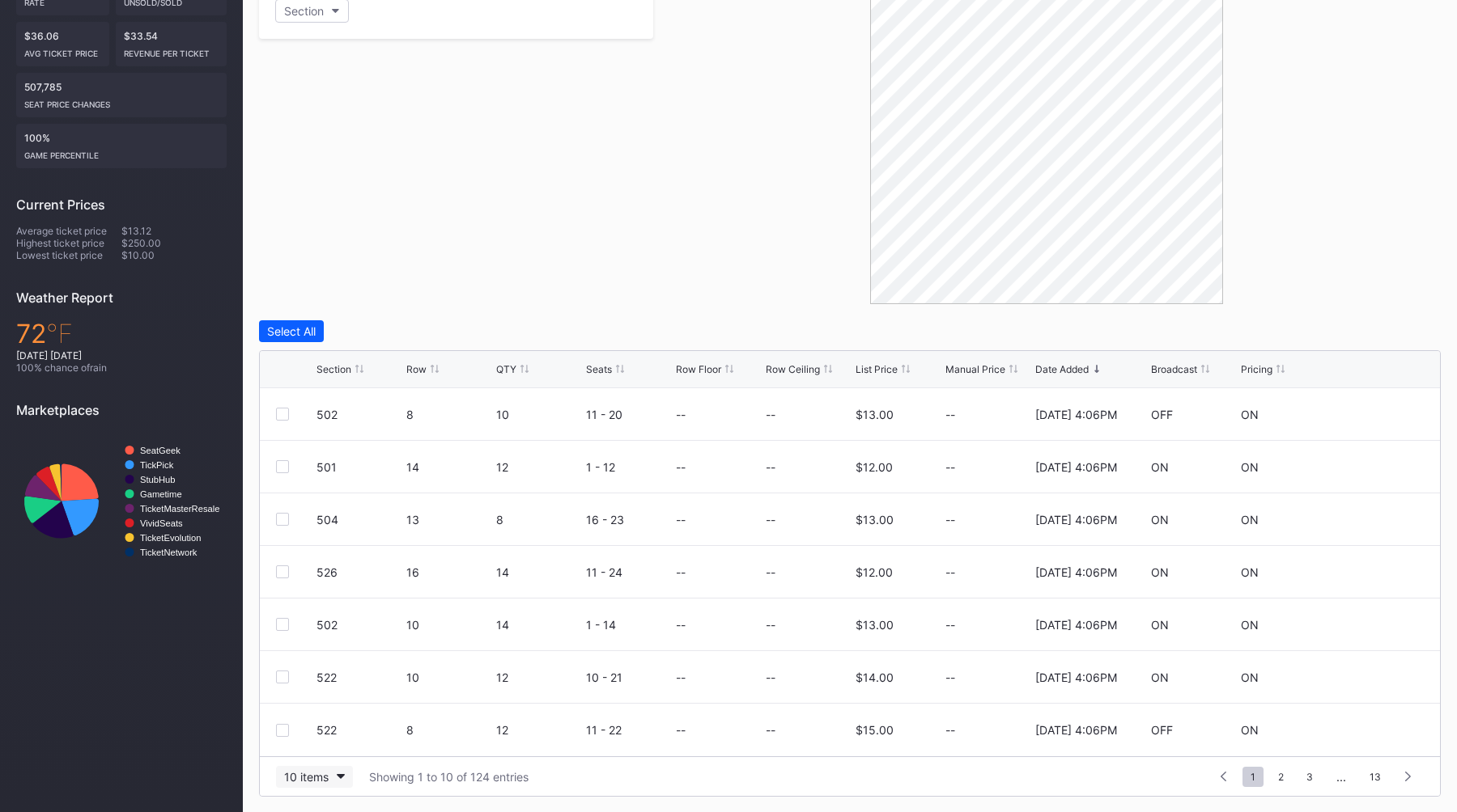
click at [322, 783] on button "10 items" at bounding box center [314, 777] width 77 height 22
click at [326, 745] on div "200 items" at bounding box center [314, 736] width 77 height 30
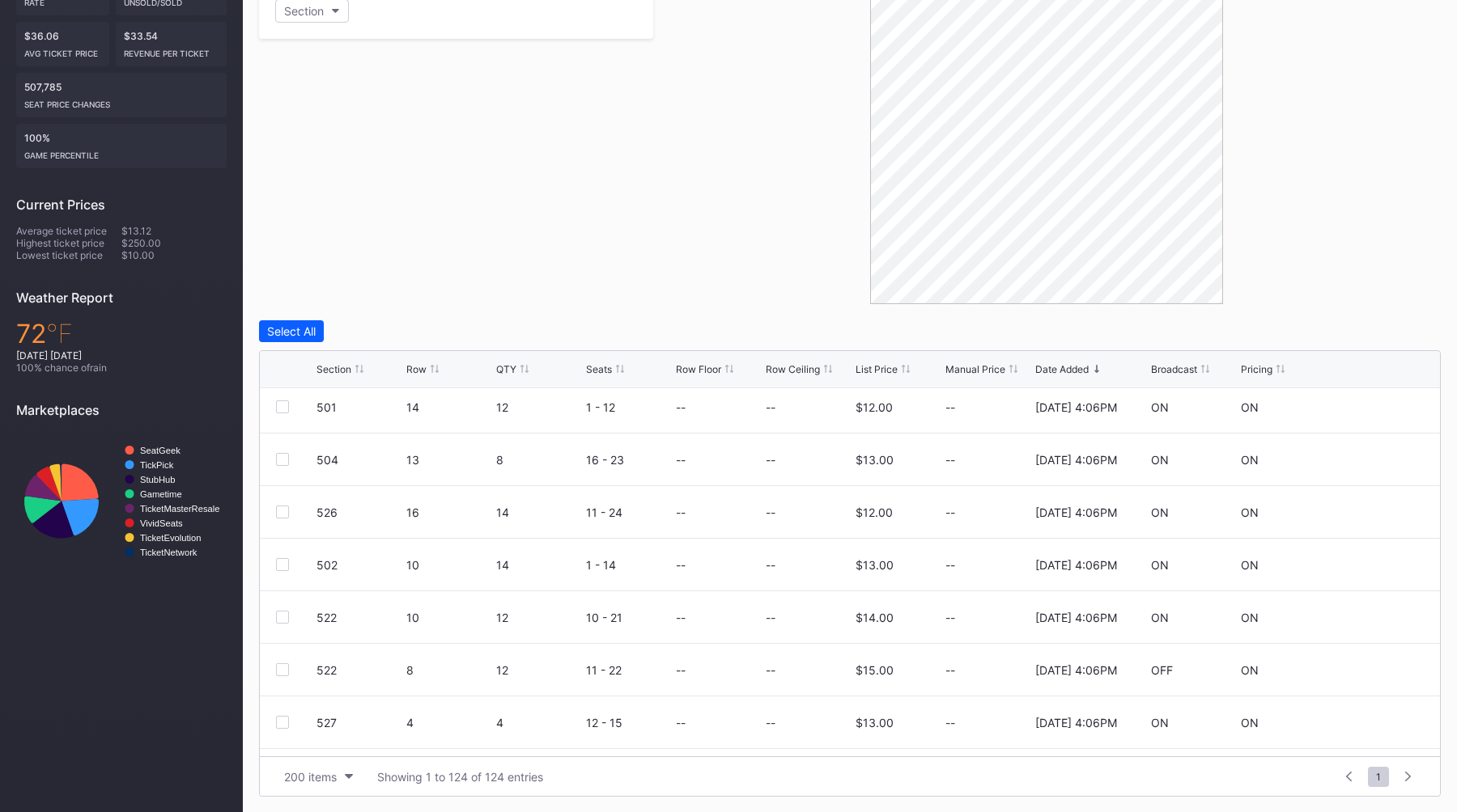
scroll to position [0, 0]
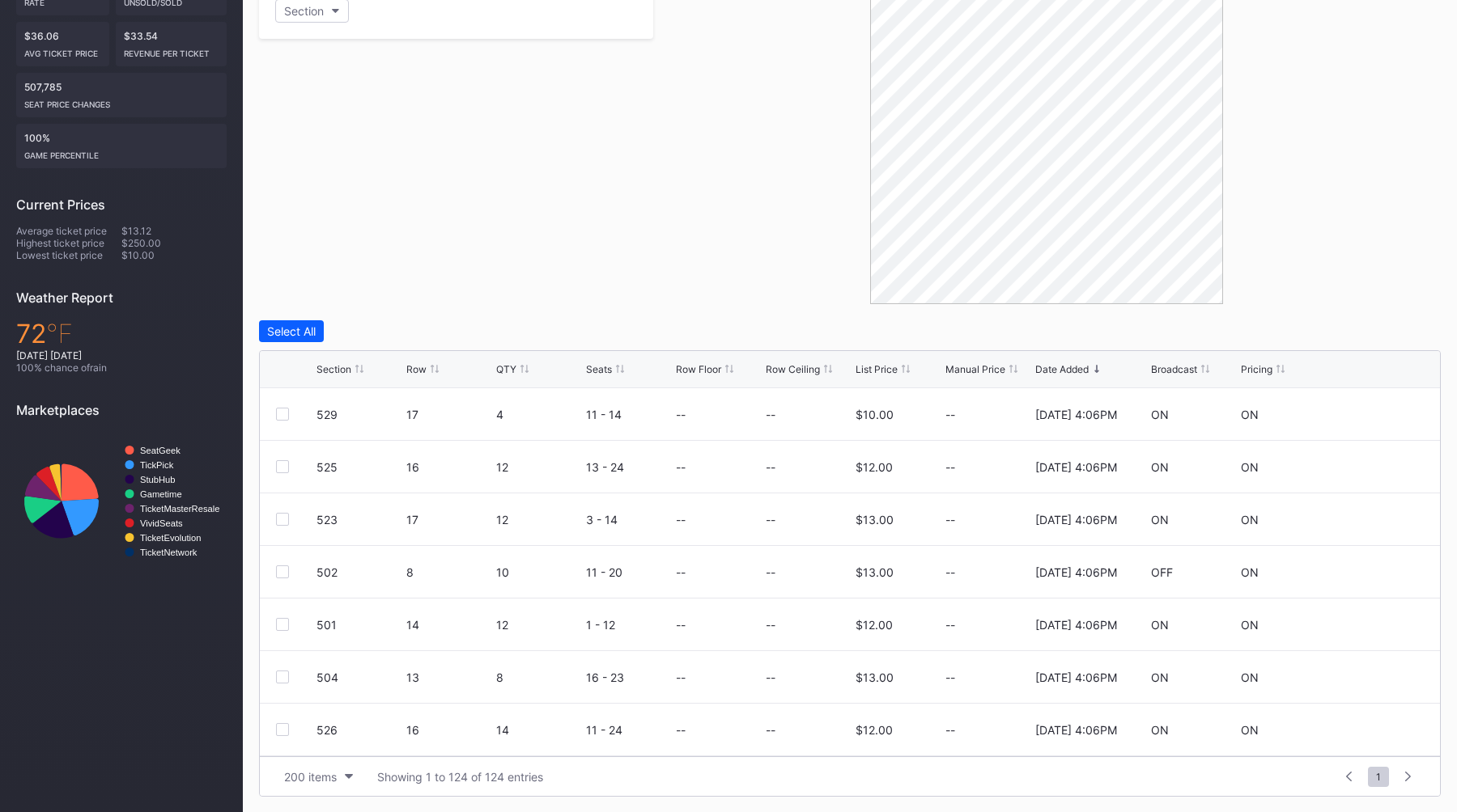
click at [477, 133] on div "Filters Section" at bounding box center [455, 131] width 394 height 347
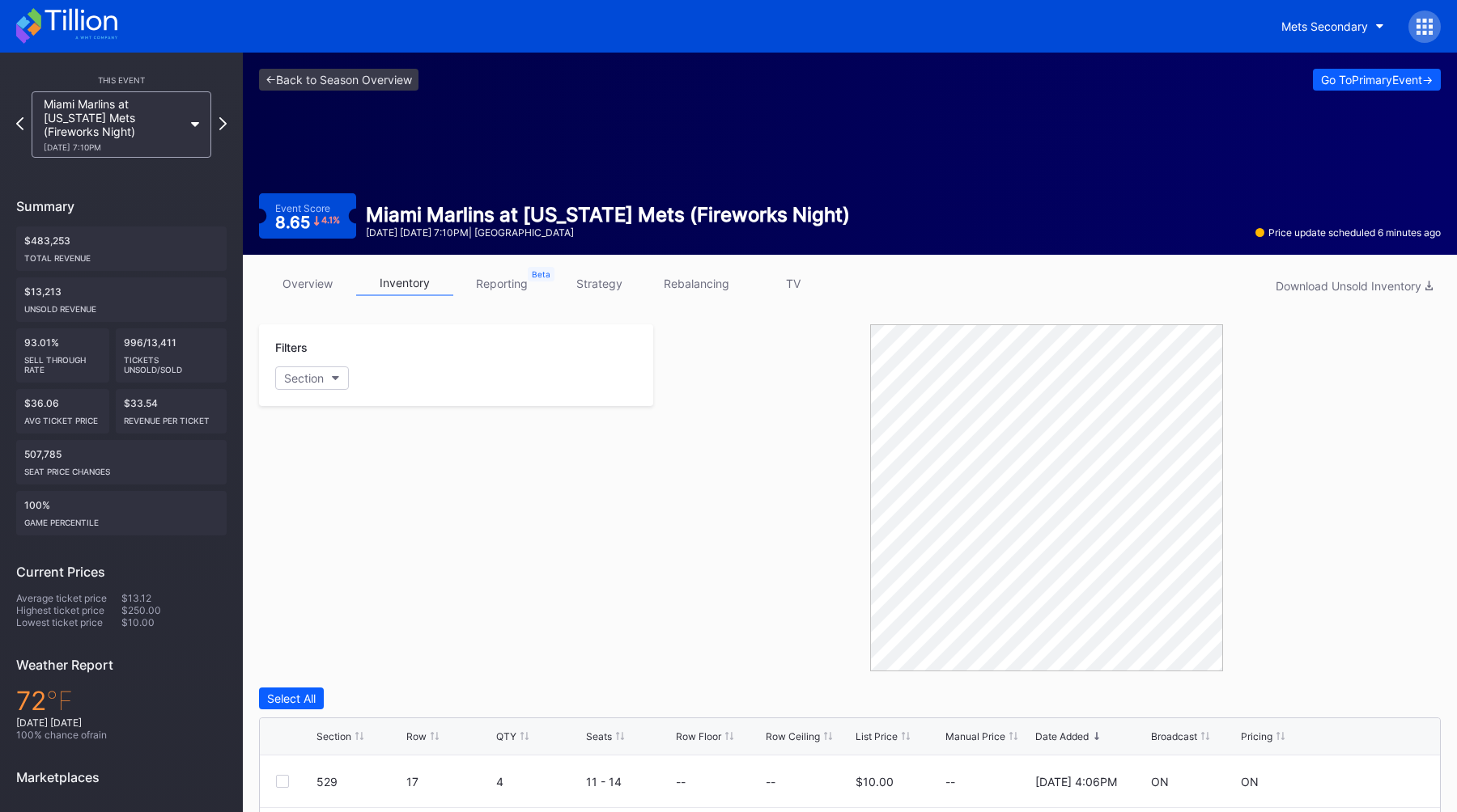
click at [560, 467] on div "Filters Section" at bounding box center [455, 498] width 394 height 347
click at [567, 458] on div "Filters Section" at bounding box center [455, 498] width 394 height 347
click at [513, 437] on div "Filters Section" at bounding box center [455, 498] width 394 height 347
click at [746, 448] on div at bounding box center [1046, 498] width 787 height 347
click at [747, 448] on div at bounding box center [1046, 498] width 787 height 347
